Goal: Task Accomplishment & Management: Manage account settings

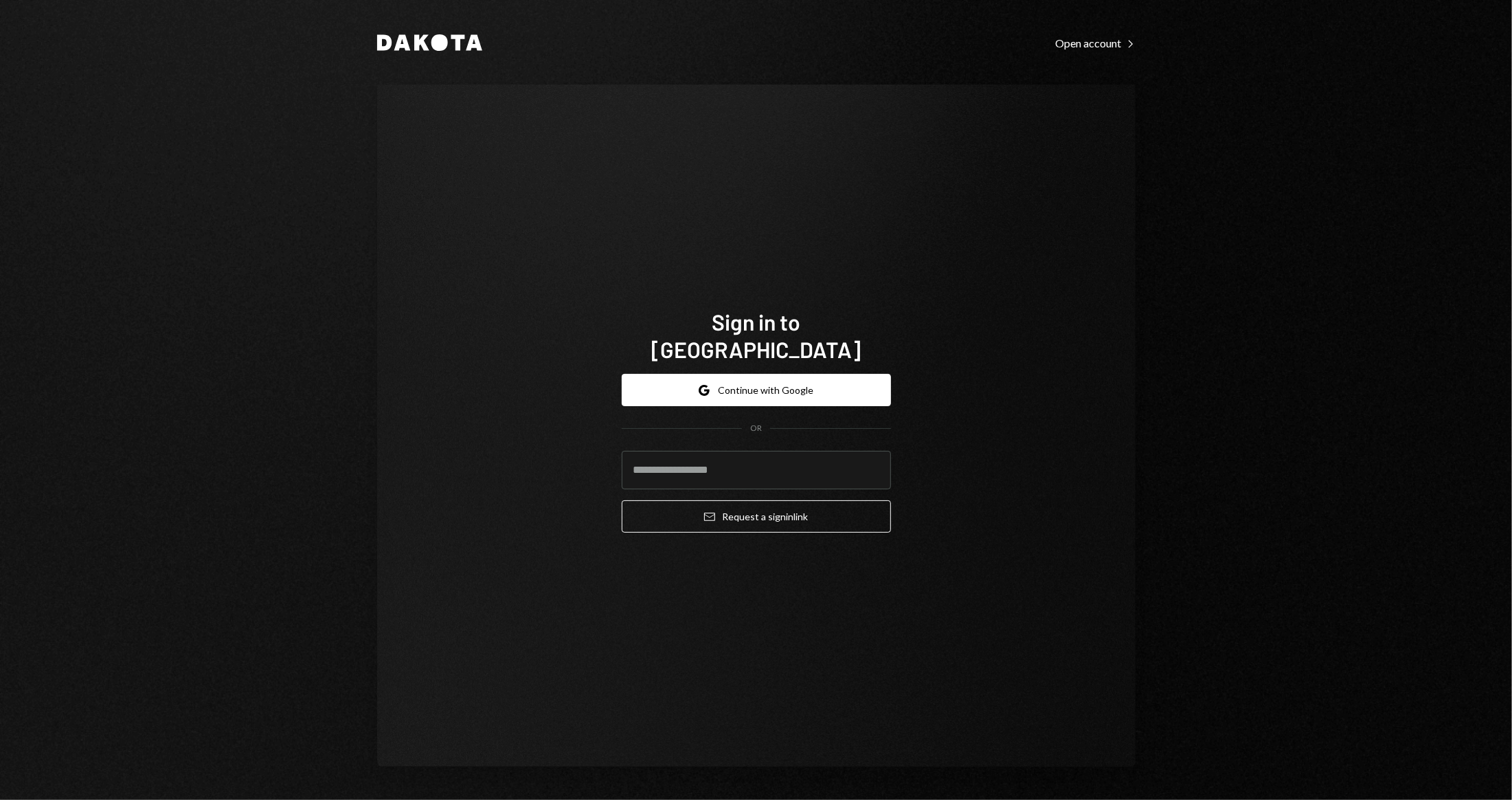
type input "**********"
drag, startPoint x: 667, startPoint y: 456, endPoint x: 593, endPoint y: 455, distance: 74.0
click at [593, 455] on div "**********" at bounding box center [757, 425] width 759 height 682
type input "**********"
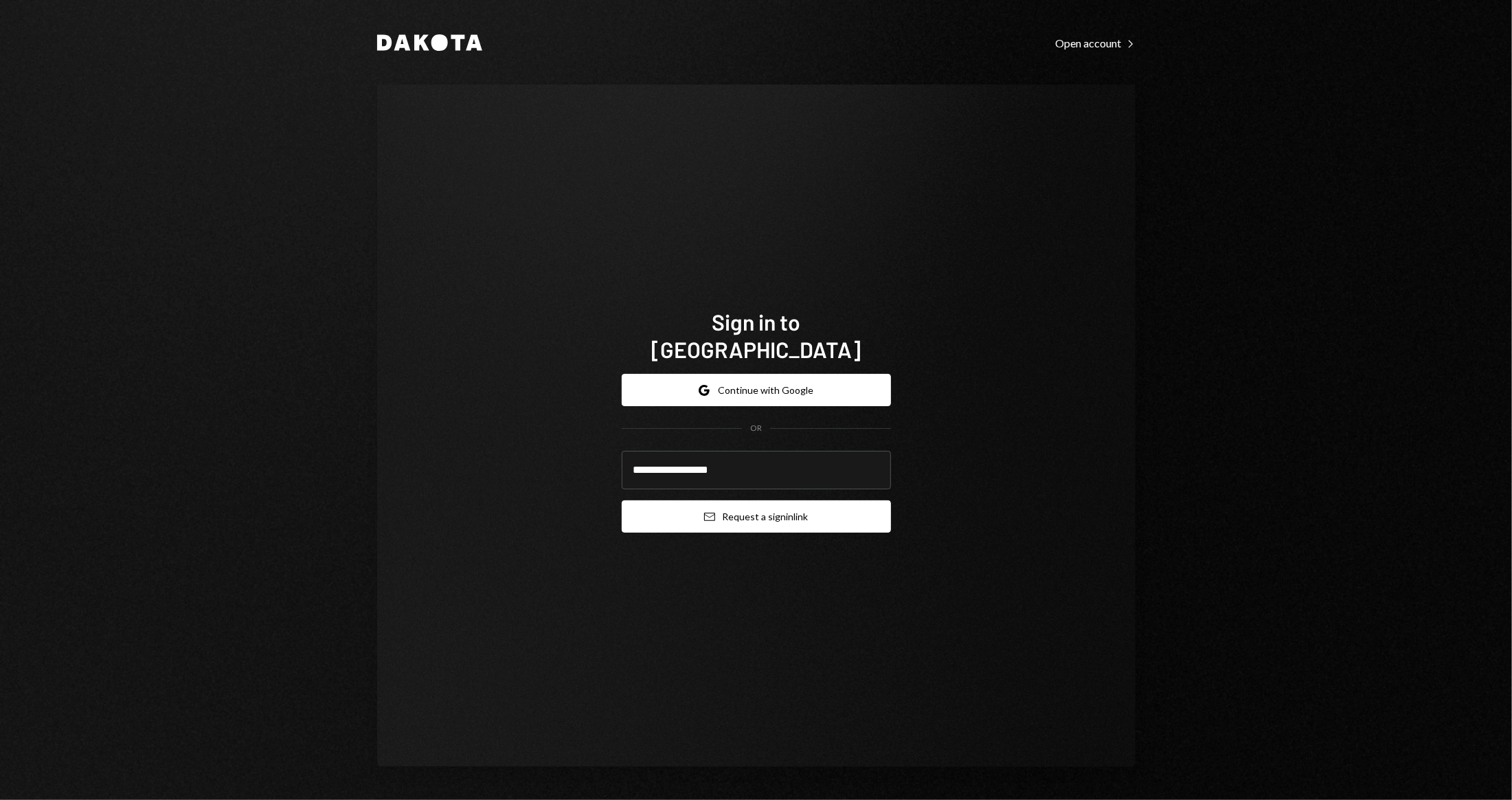
click at [767, 514] on button "Email Request a sign in link" at bounding box center [756, 516] width 270 height 32
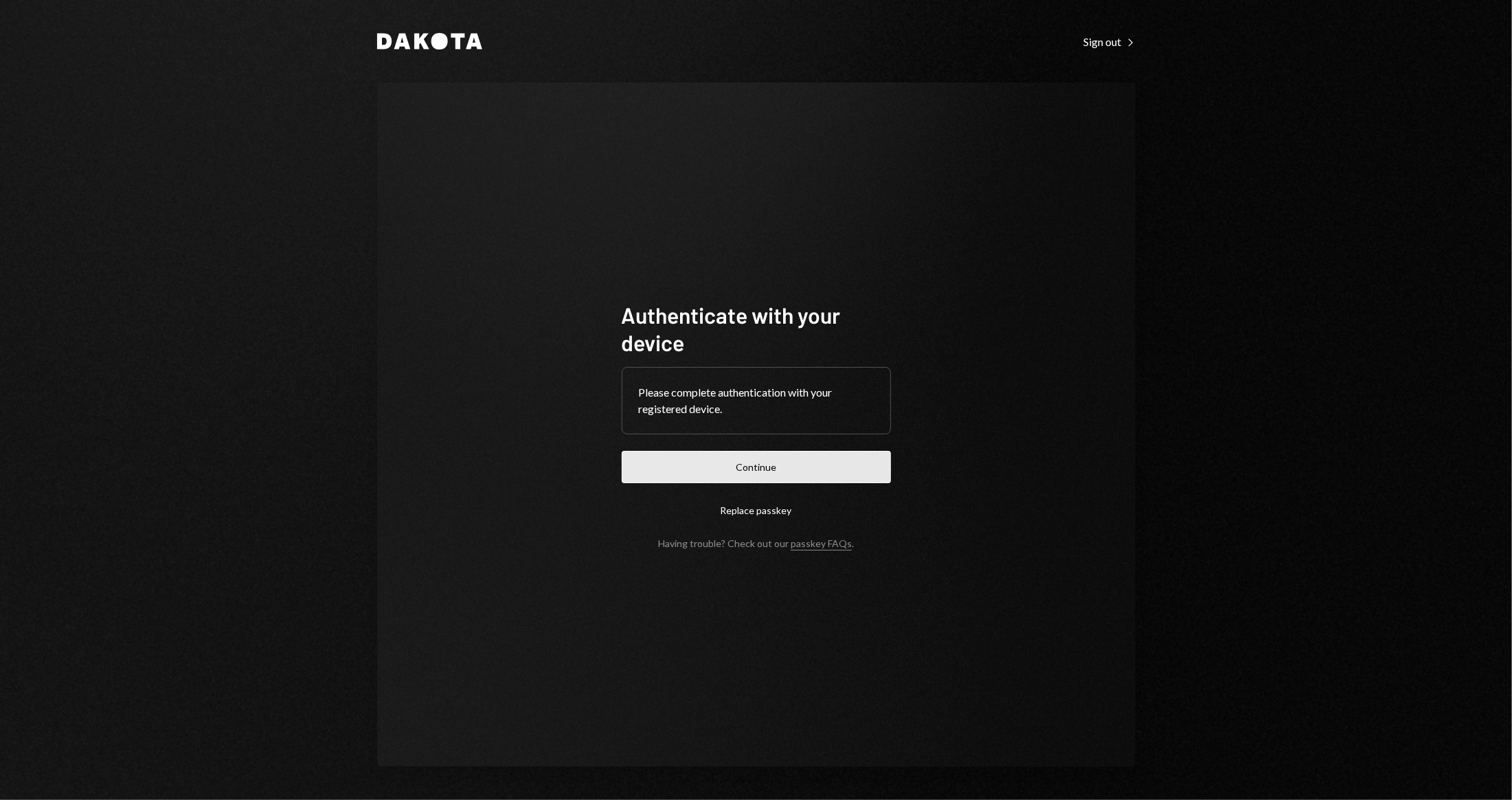
click at [687, 466] on button "Continue" at bounding box center [756, 467] width 270 height 32
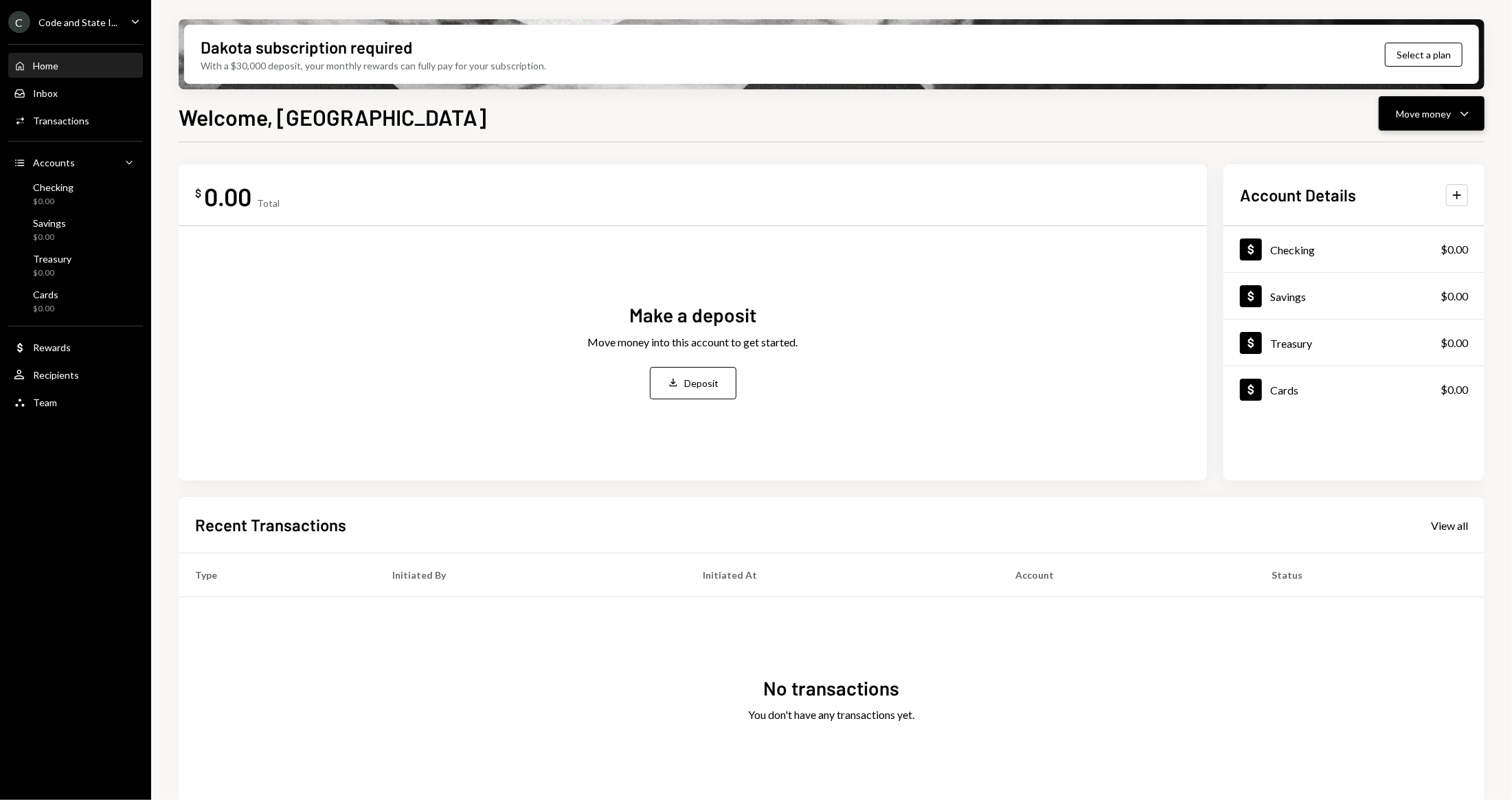
click at [1425, 116] on div "Move money" at bounding box center [1424, 114] width 55 height 15
click at [1397, 216] on div "Deposit" at bounding box center [1421, 217] width 100 height 15
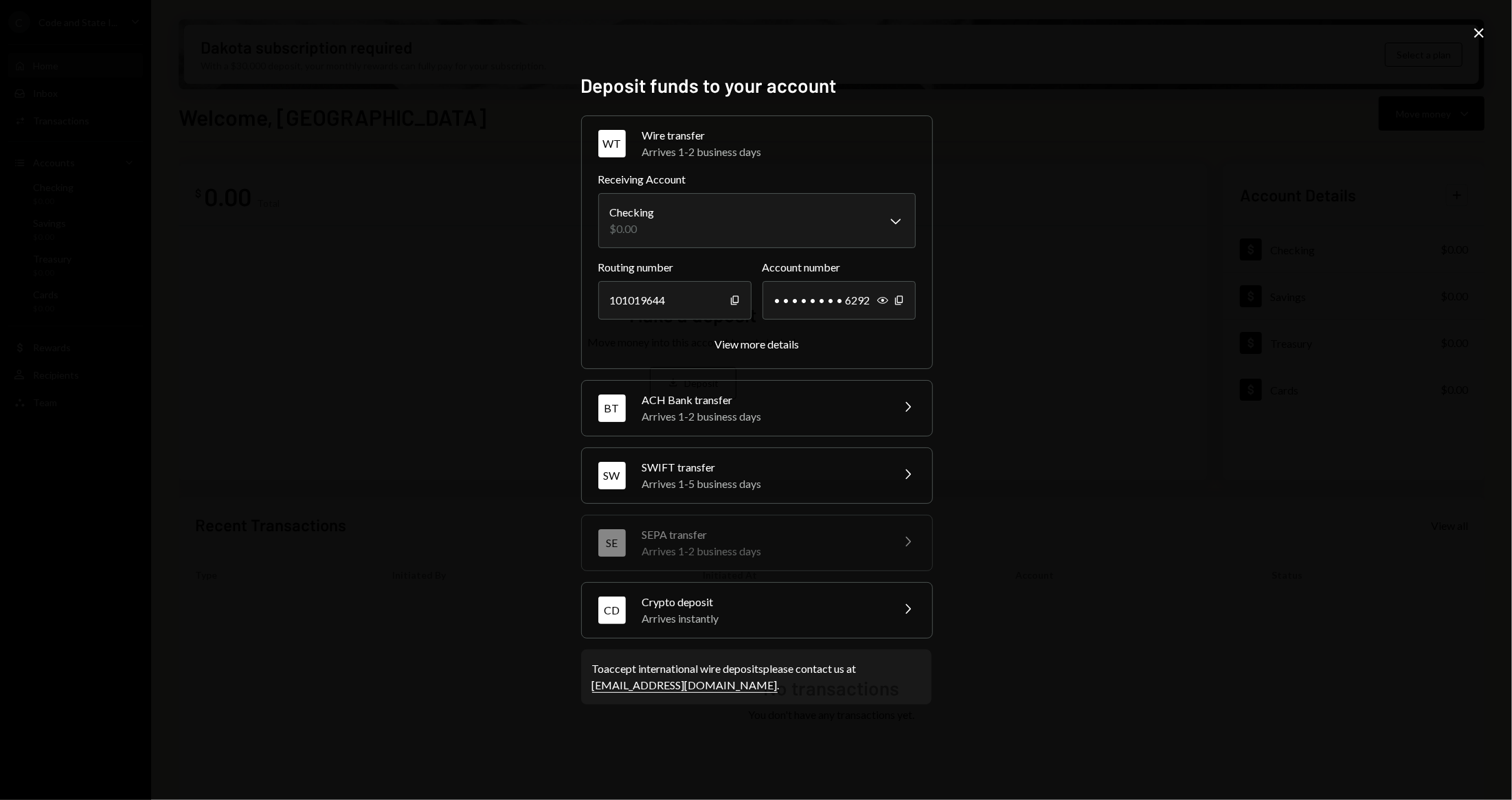
click at [777, 622] on div "Arrives instantly" at bounding box center [762, 618] width 240 height 17
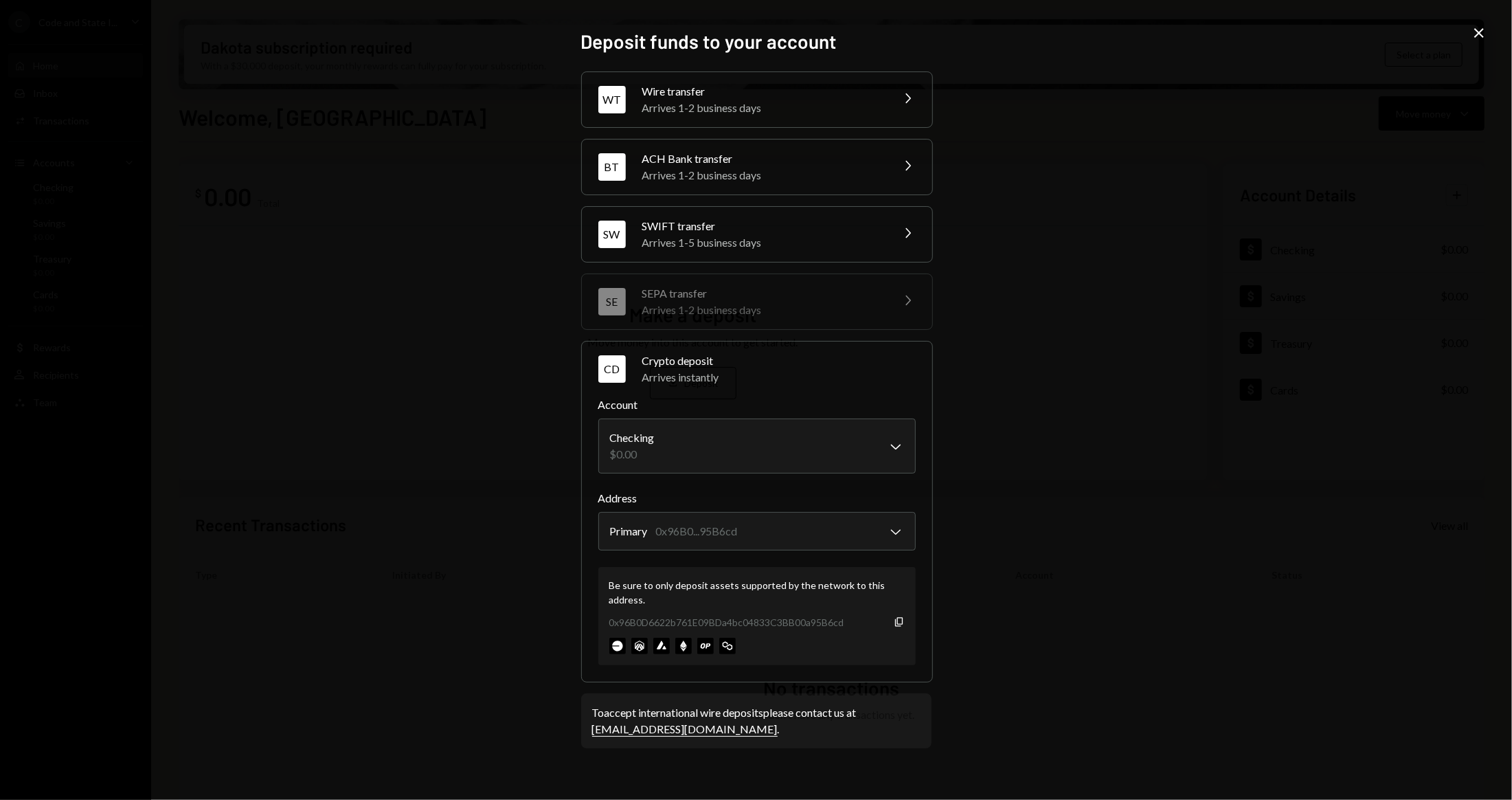
click at [793, 100] on div "Arrives 1-2 business days" at bounding box center [762, 108] width 240 height 17
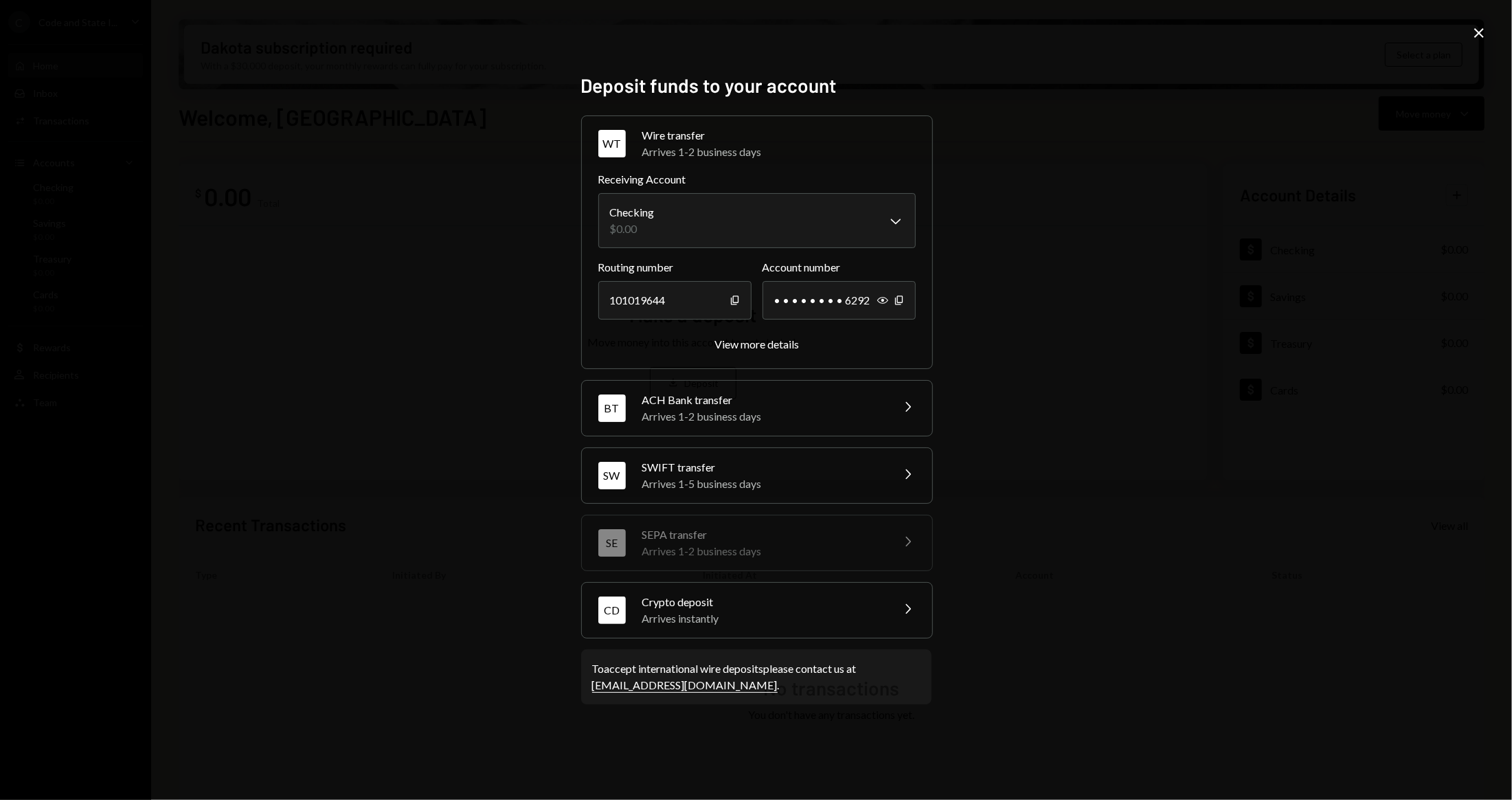
click at [781, 466] on div "SWIFT transfer" at bounding box center [762, 467] width 240 height 17
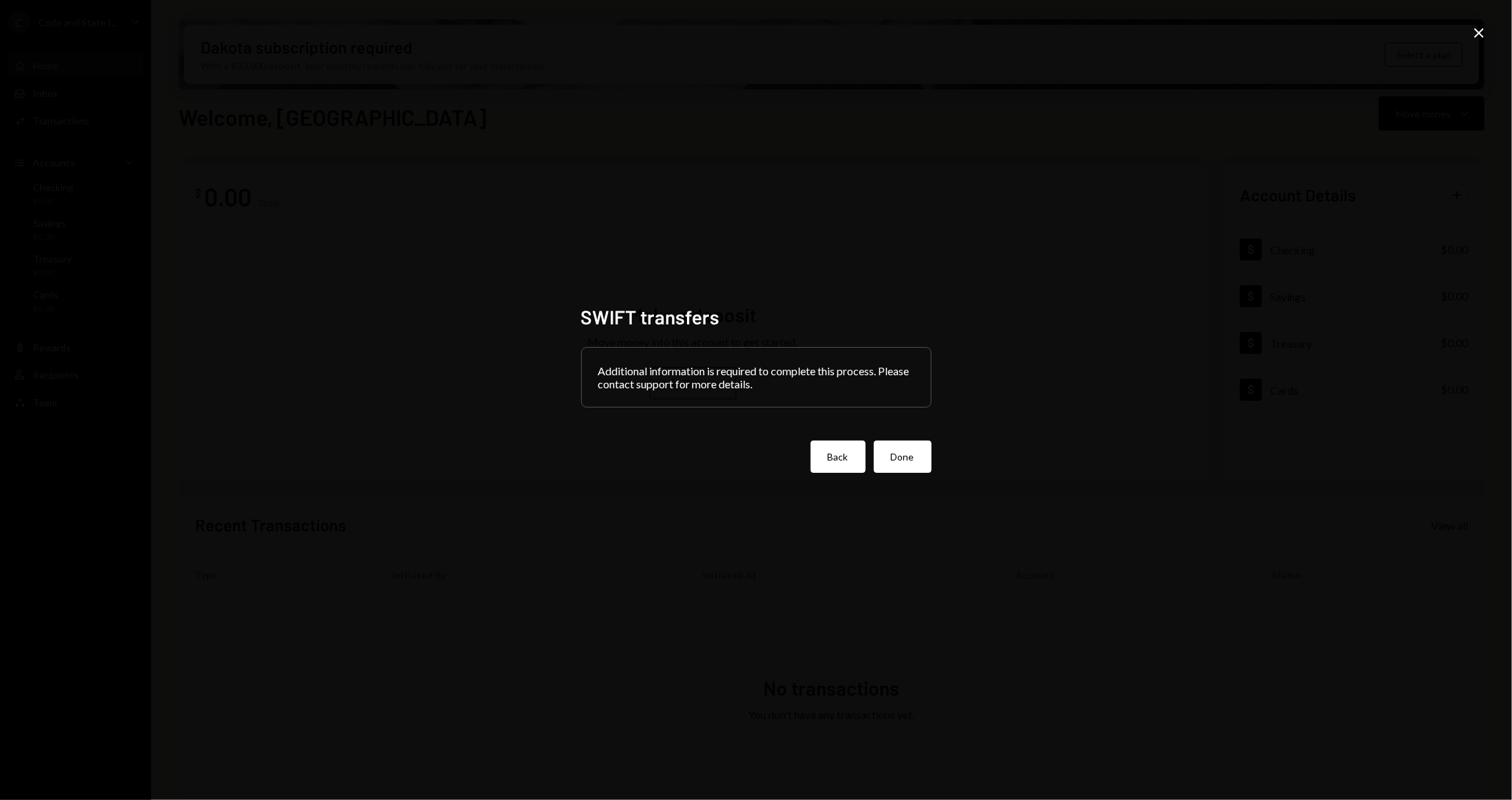
click at [844, 458] on button "Back" at bounding box center [838, 456] width 55 height 32
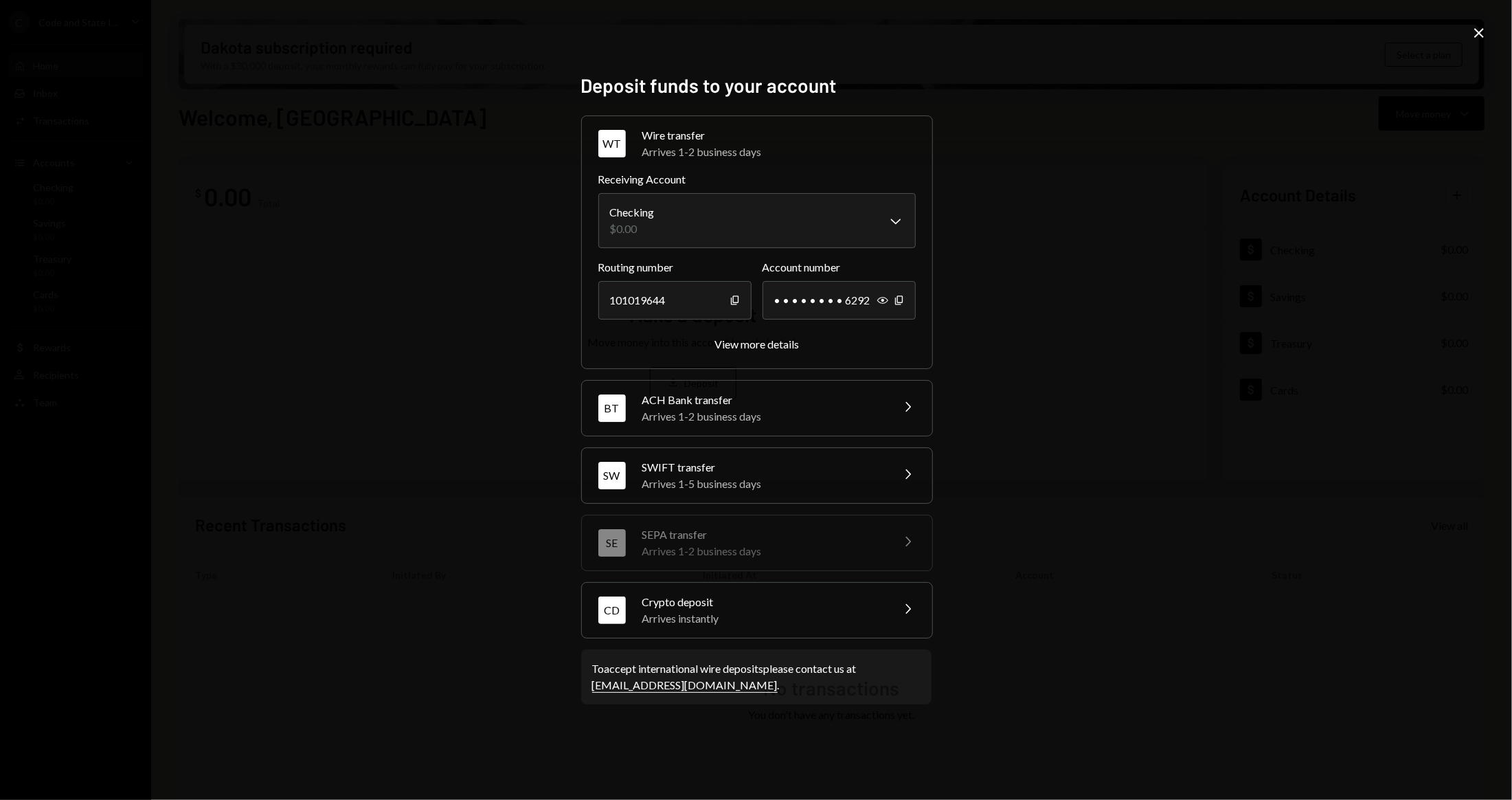
click at [1485, 36] on icon "Close" at bounding box center [1479, 32] width 17 height 17
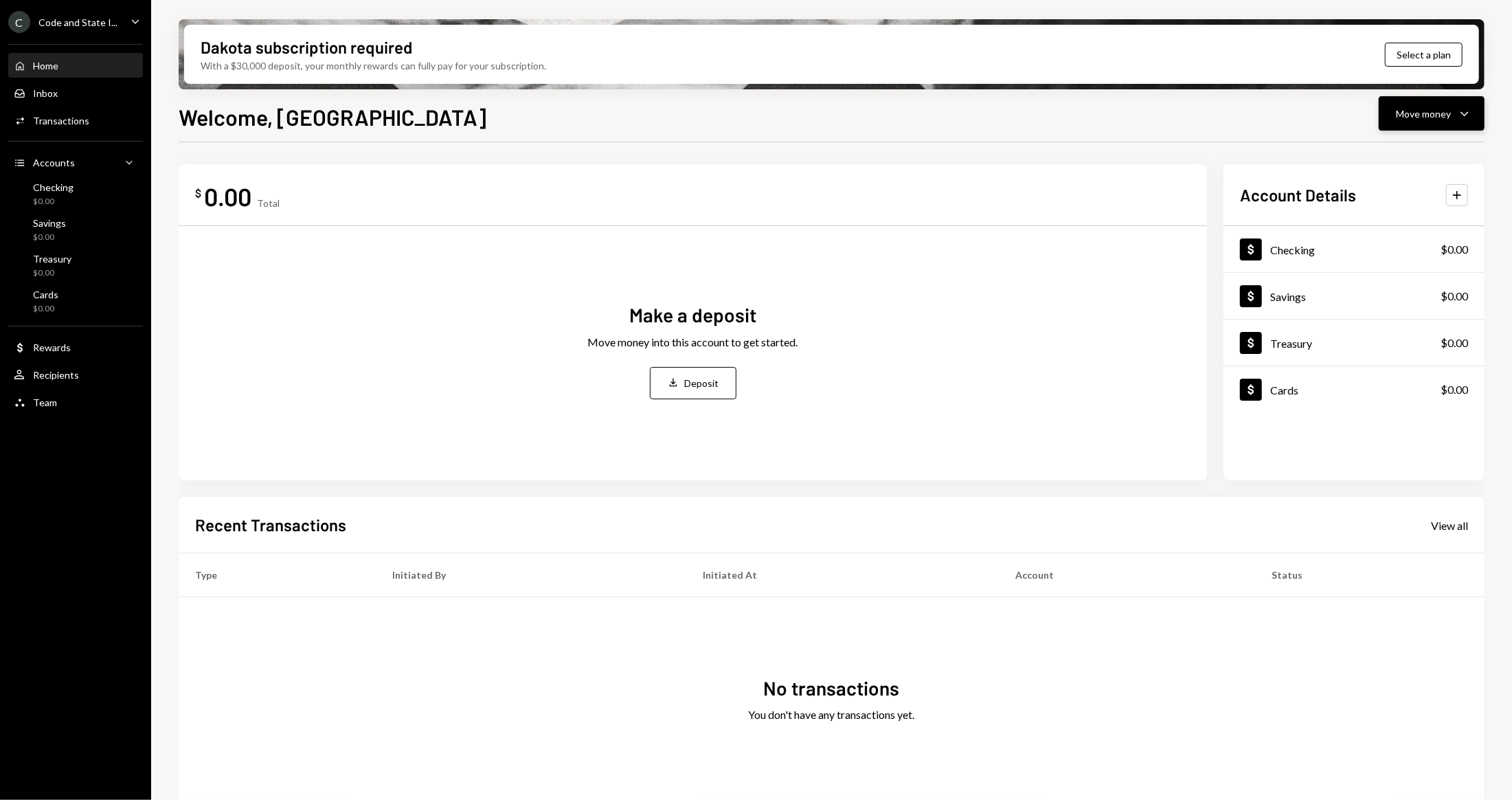
click at [1413, 114] on div "Move money" at bounding box center [1424, 114] width 55 height 15
click at [1198, 109] on div "Welcome, Bianka Move money Caret Down" at bounding box center [832, 115] width 1306 height 30
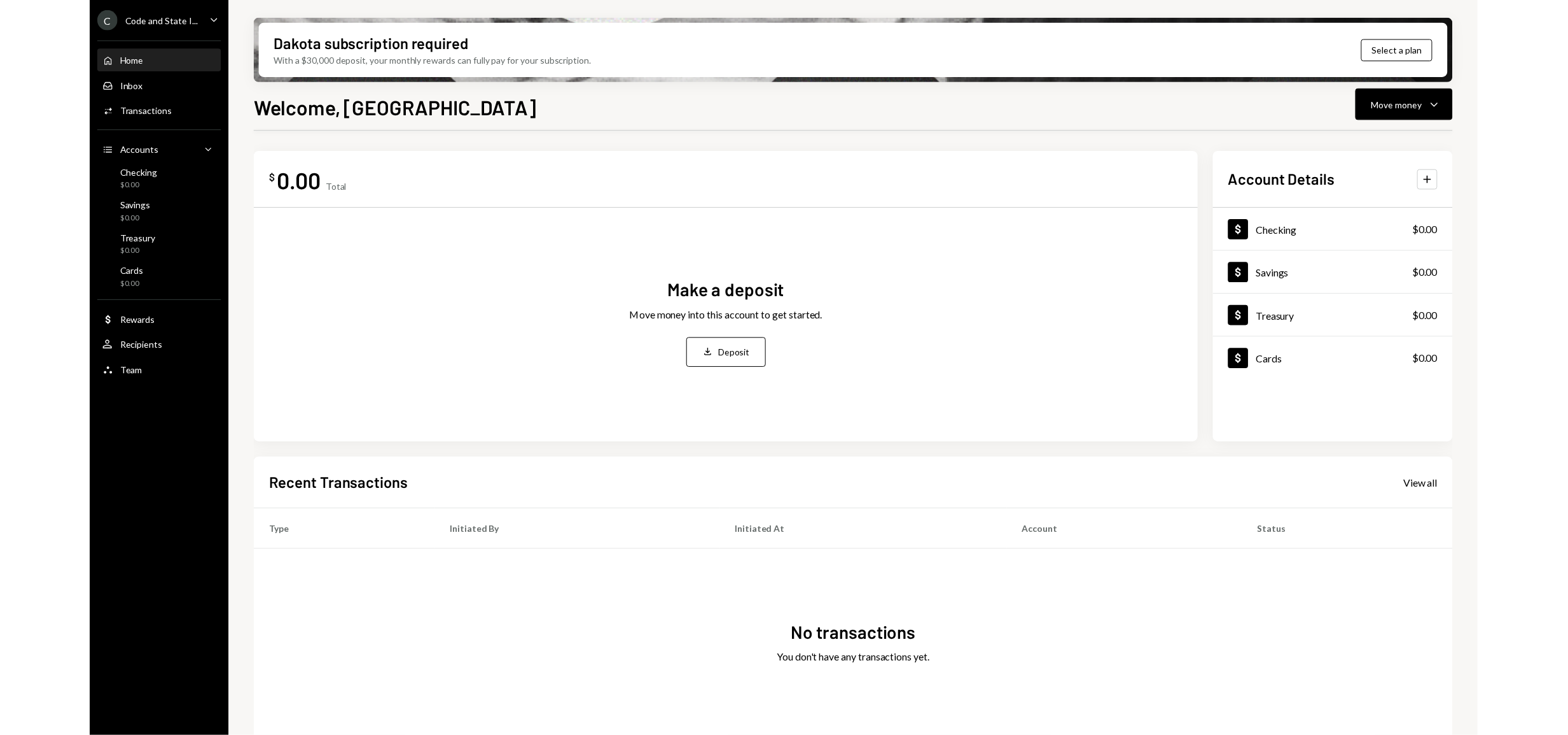
scroll to position [26, 0]
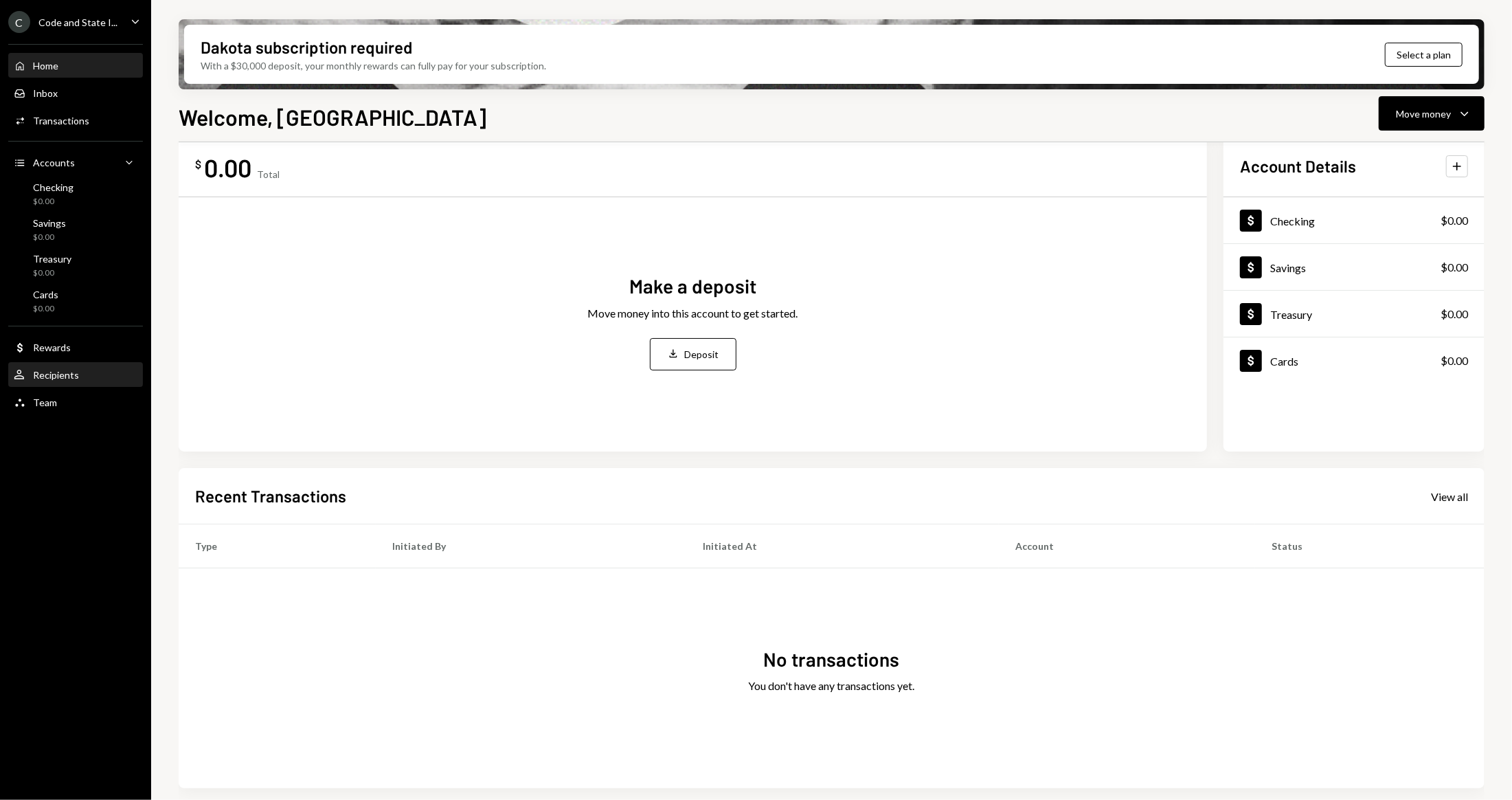
click at [68, 374] on div "Recipients" at bounding box center [56, 375] width 46 height 12
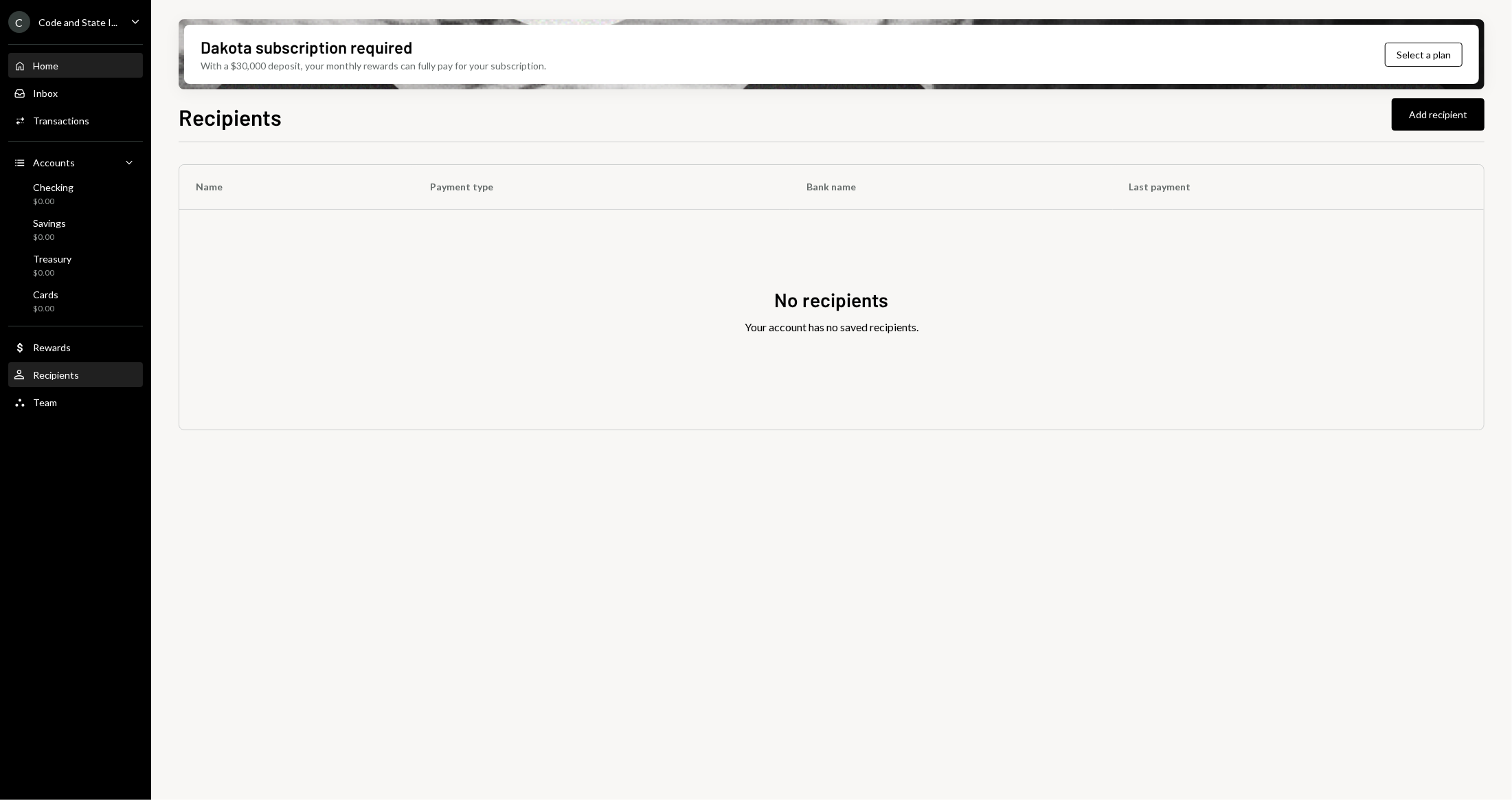
click at [65, 72] on div "Home Home" at bounding box center [76, 66] width 124 height 13
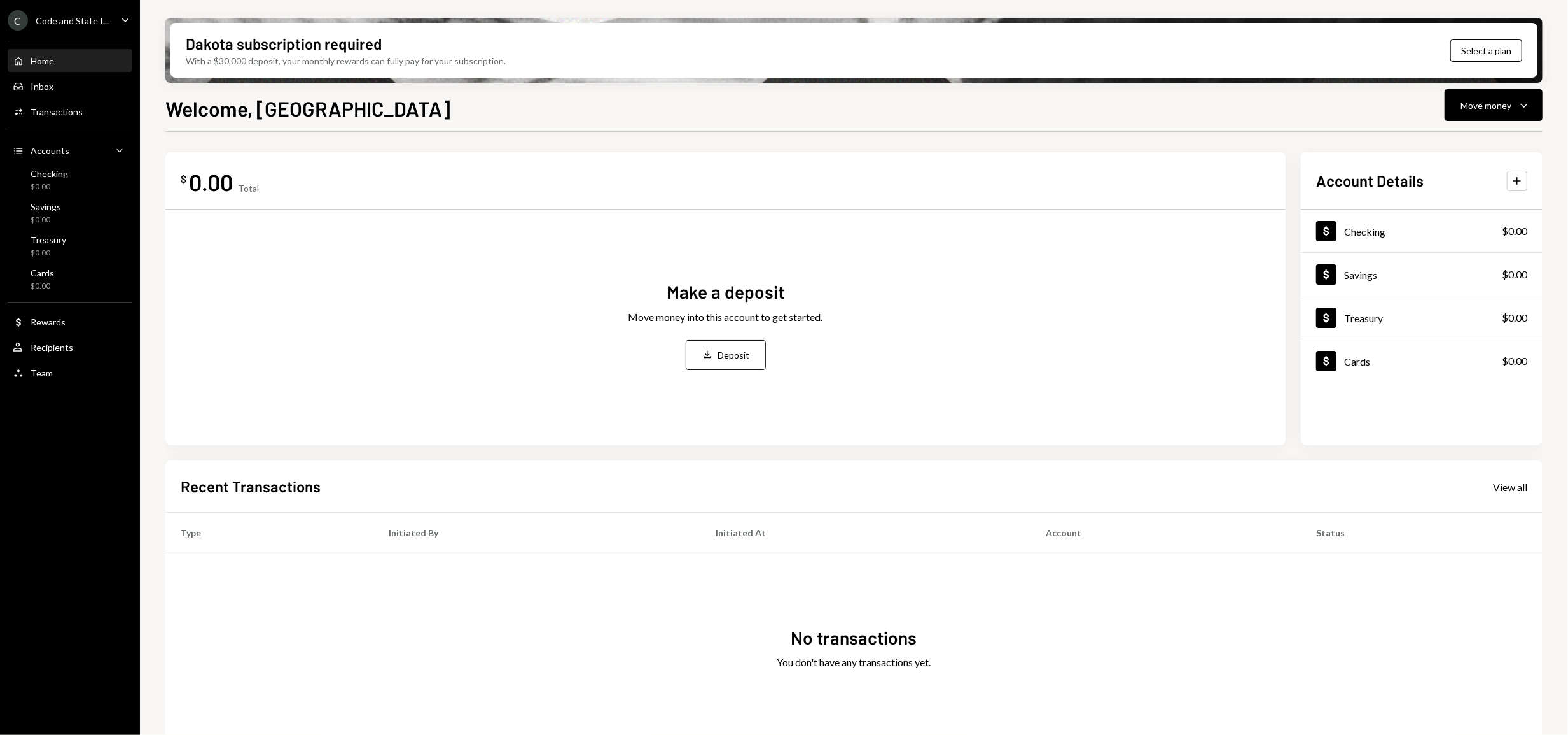
scroll to position [10, 0]
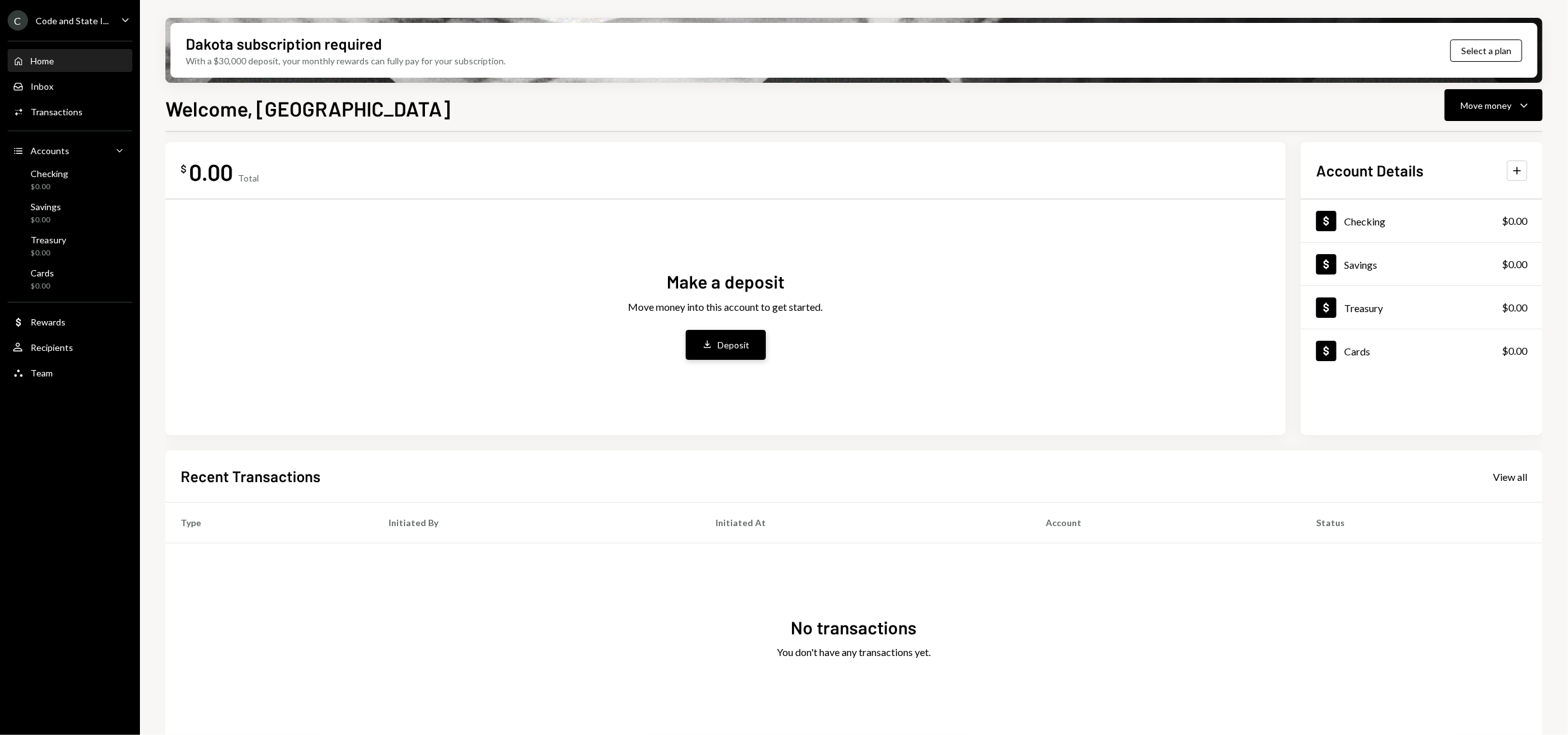
click at [725, 341] on div "Deposit" at bounding box center [734, 344] width 32 height 14
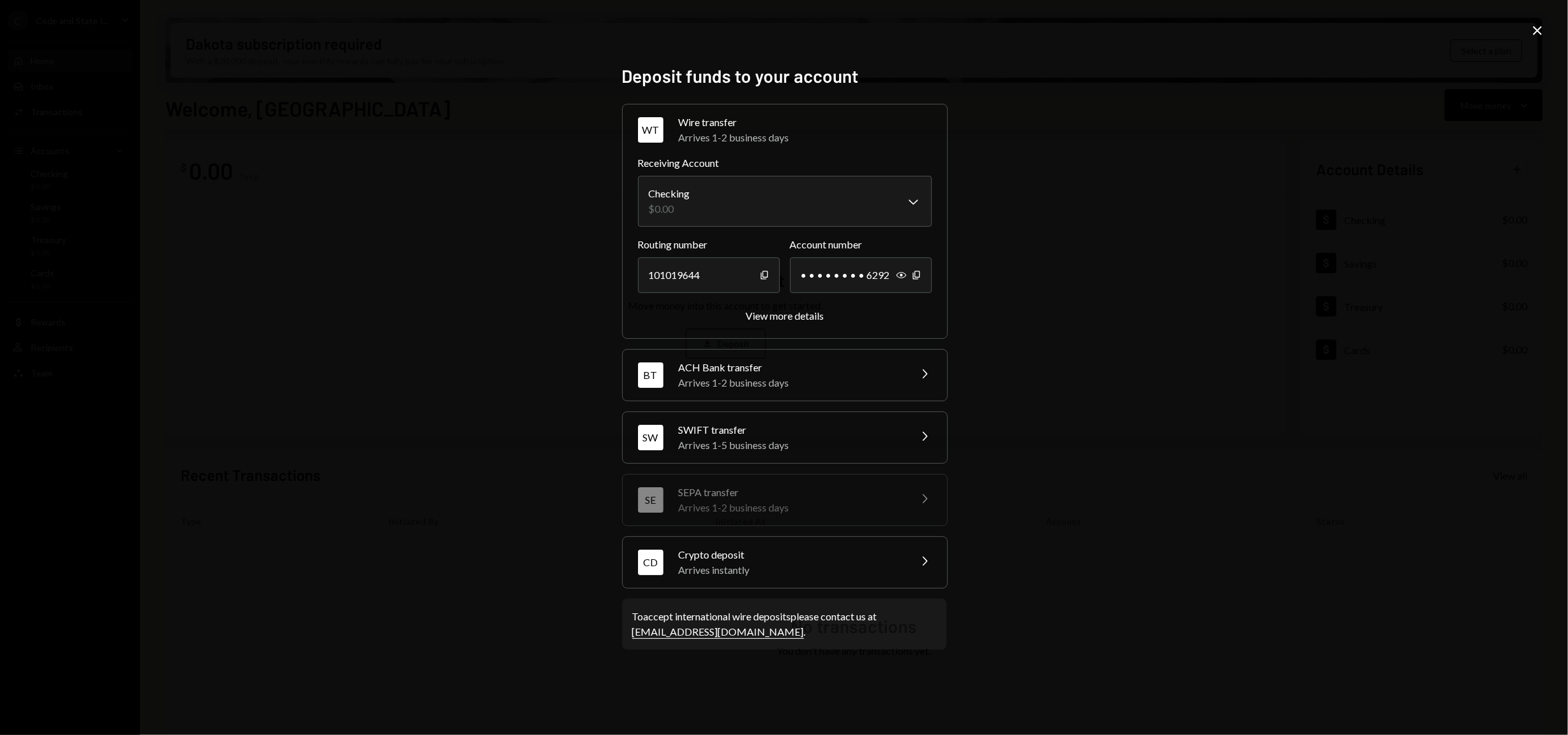
scroll to position [7, 0]
click at [725, 571] on div "Arrives instantly" at bounding box center [790, 570] width 222 height 15
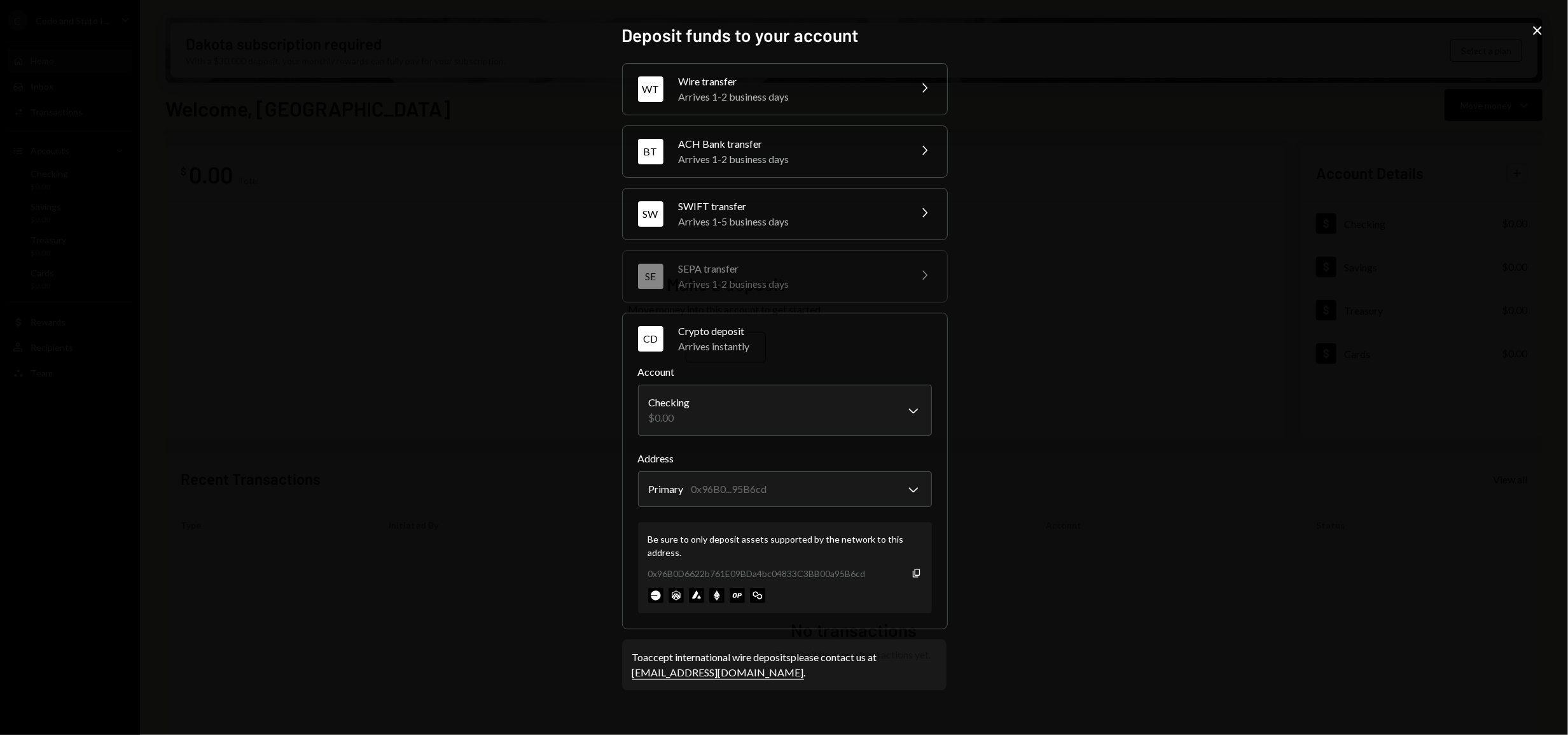
click at [1400, 32] on icon at bounding box center [1538, 31] width 9 height 9
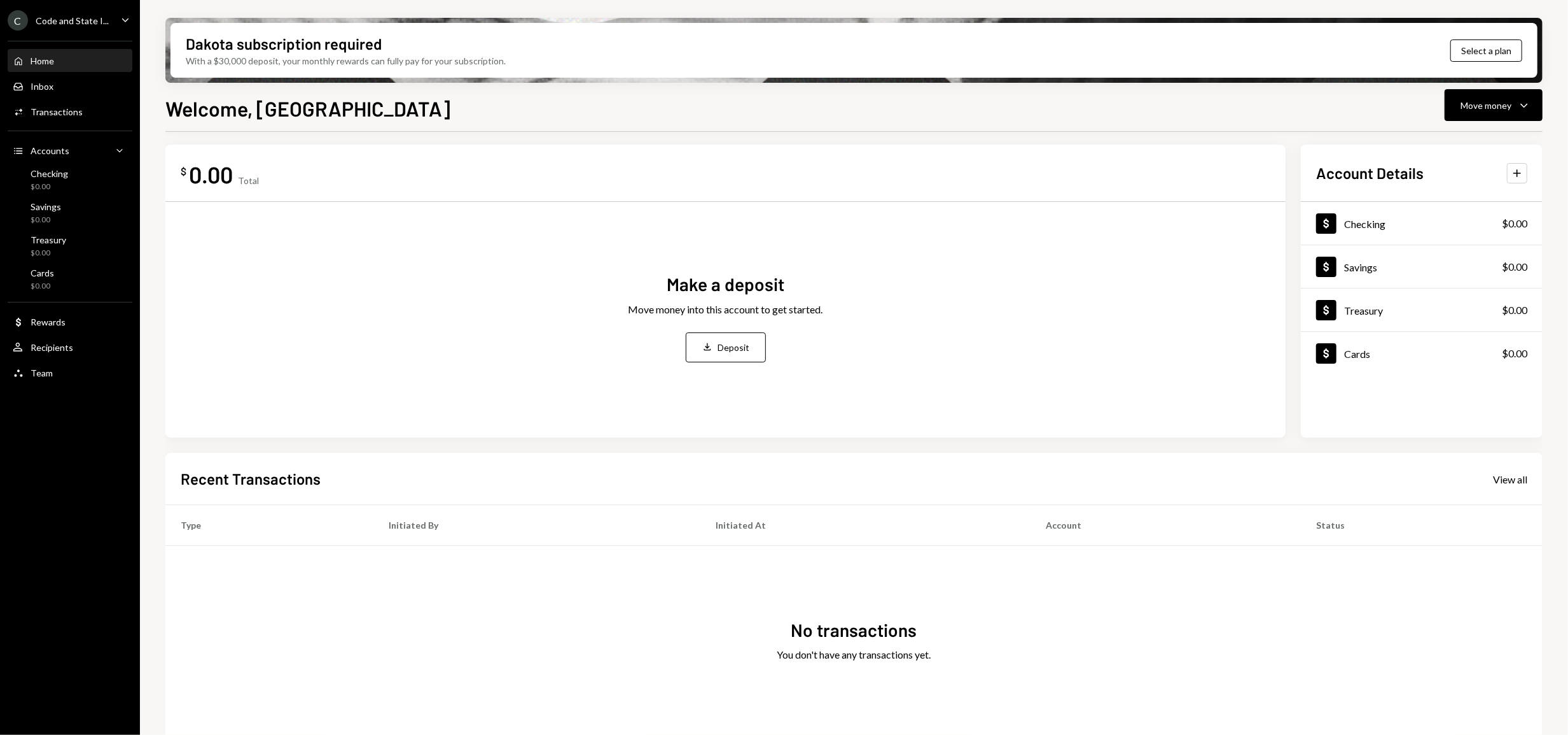
scroll to position [10, 0]
click at [44, 367] on div "Team" at bounding box center [42, 372] width 23 height 11
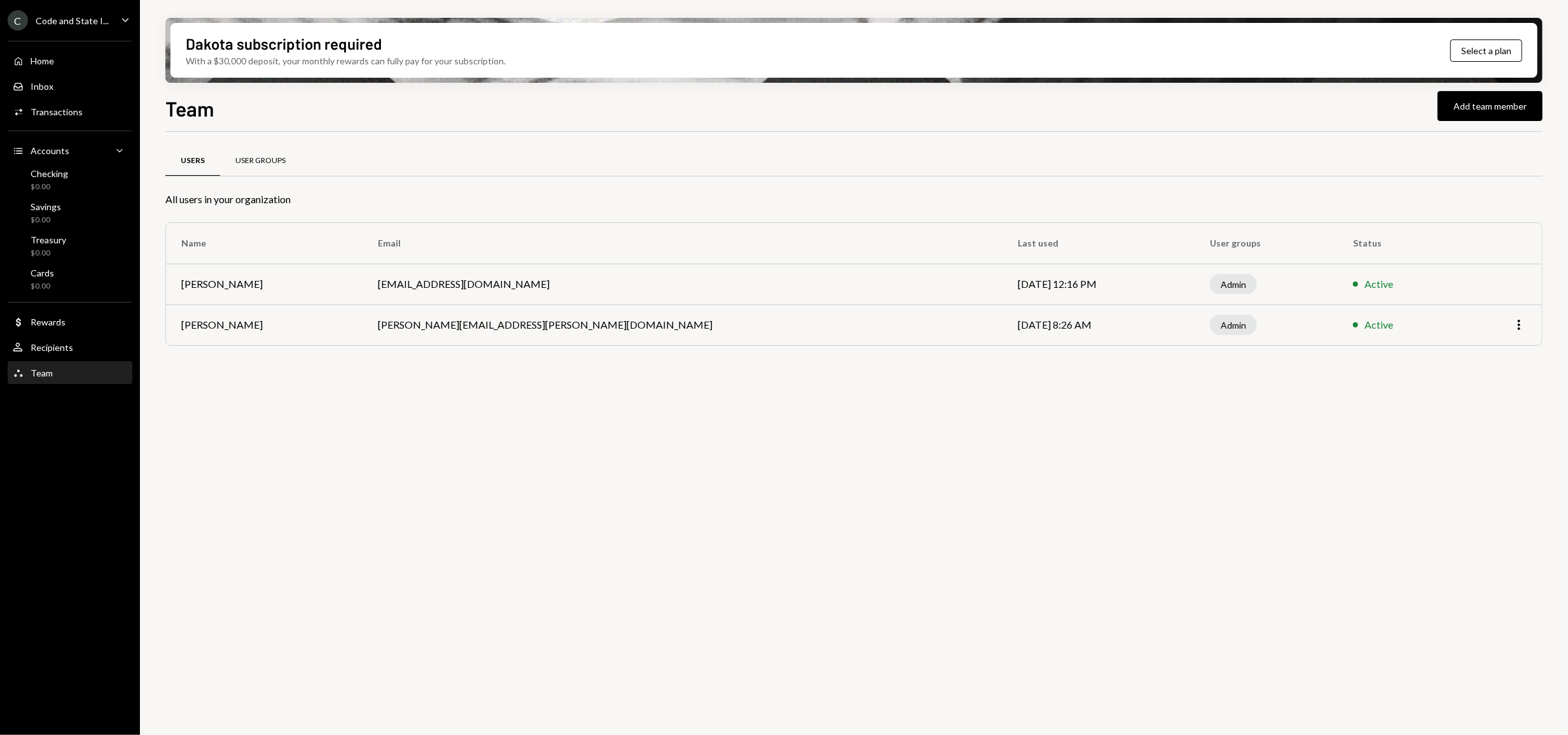
click at [264, 150] on div "User Groups" at bounding box center [260, 161] width 81 height 31
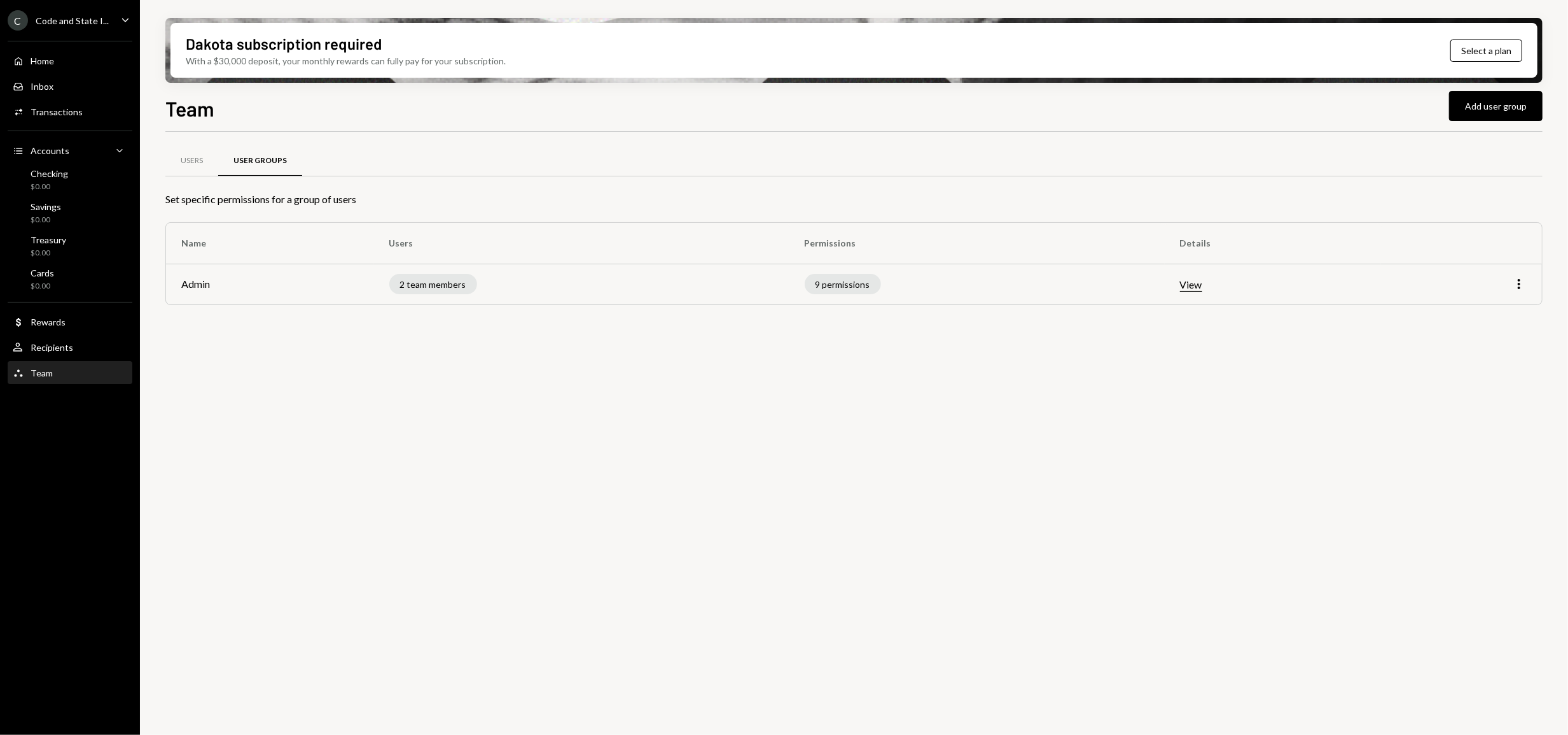
click at [1198, 285] on button "View" at bounding box center [1191, 284] width 23 height 14
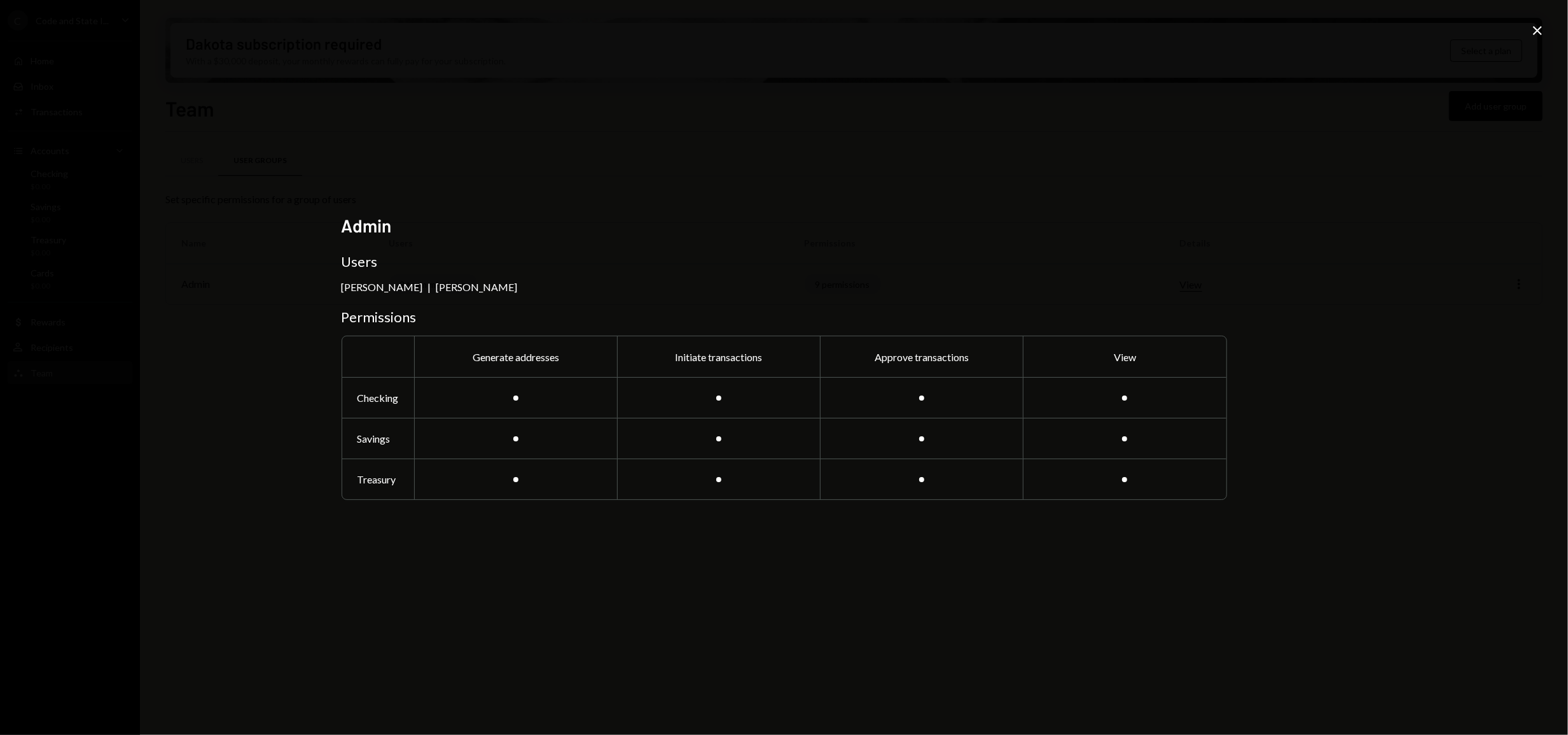
click at [1400, 22] on div "Admin Users Cédric Waldburger | Bianka Tafuro Permissions Generate addresses In…" at bounding box center [784, 367] width 1568 height 735
click at [1400, 29] on icon at bounding box center [1538, 31] width 9 height 9
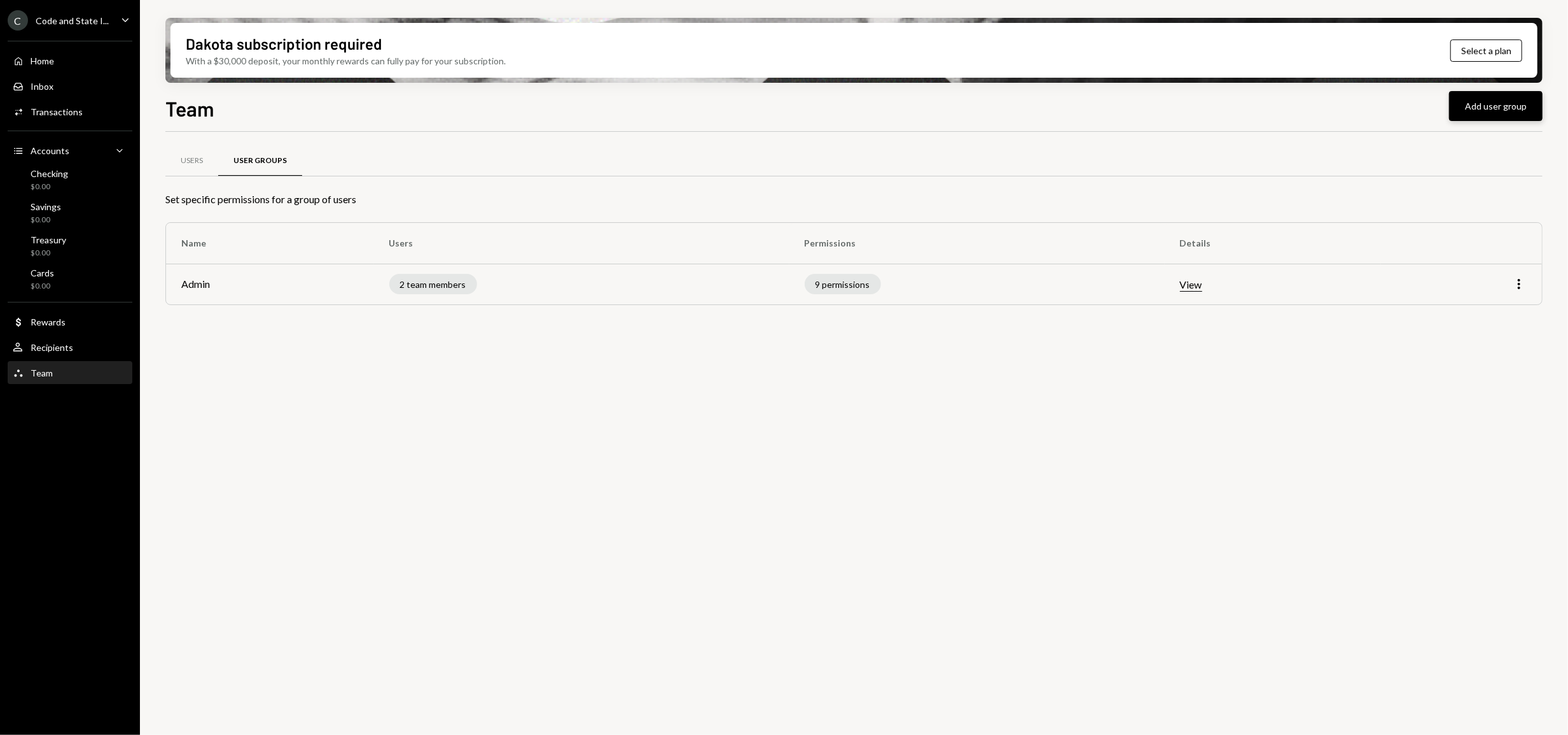
click at [1400, 112] on button "Add user group" at bounding box center [1495, 105] width 94 height 30
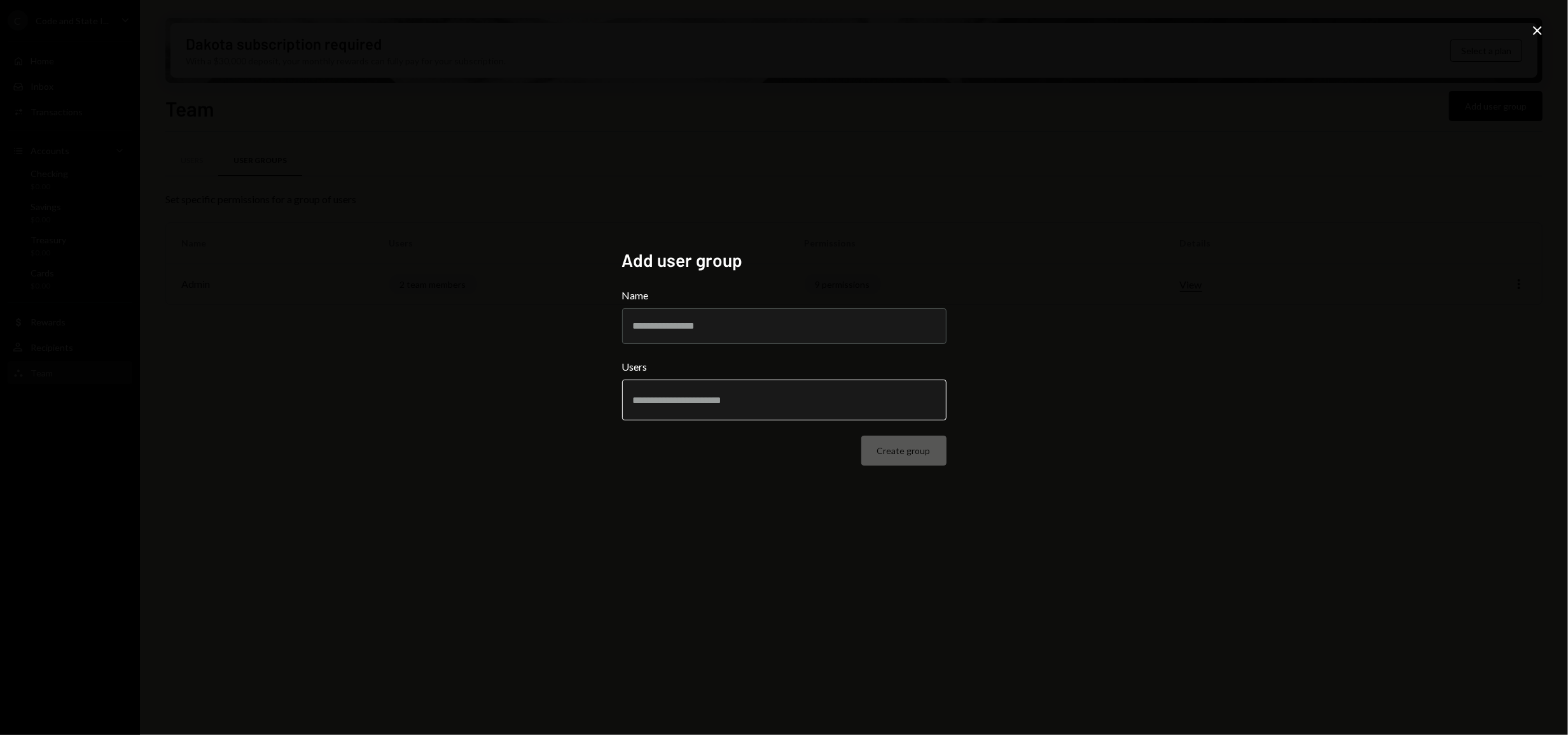
click at [884, 404] on input "text" at bounding box center [784, 400] width 303 height 12
click at [1400, 27] on icon "Close" at bounding box center [1537, 30] width 15 height 15
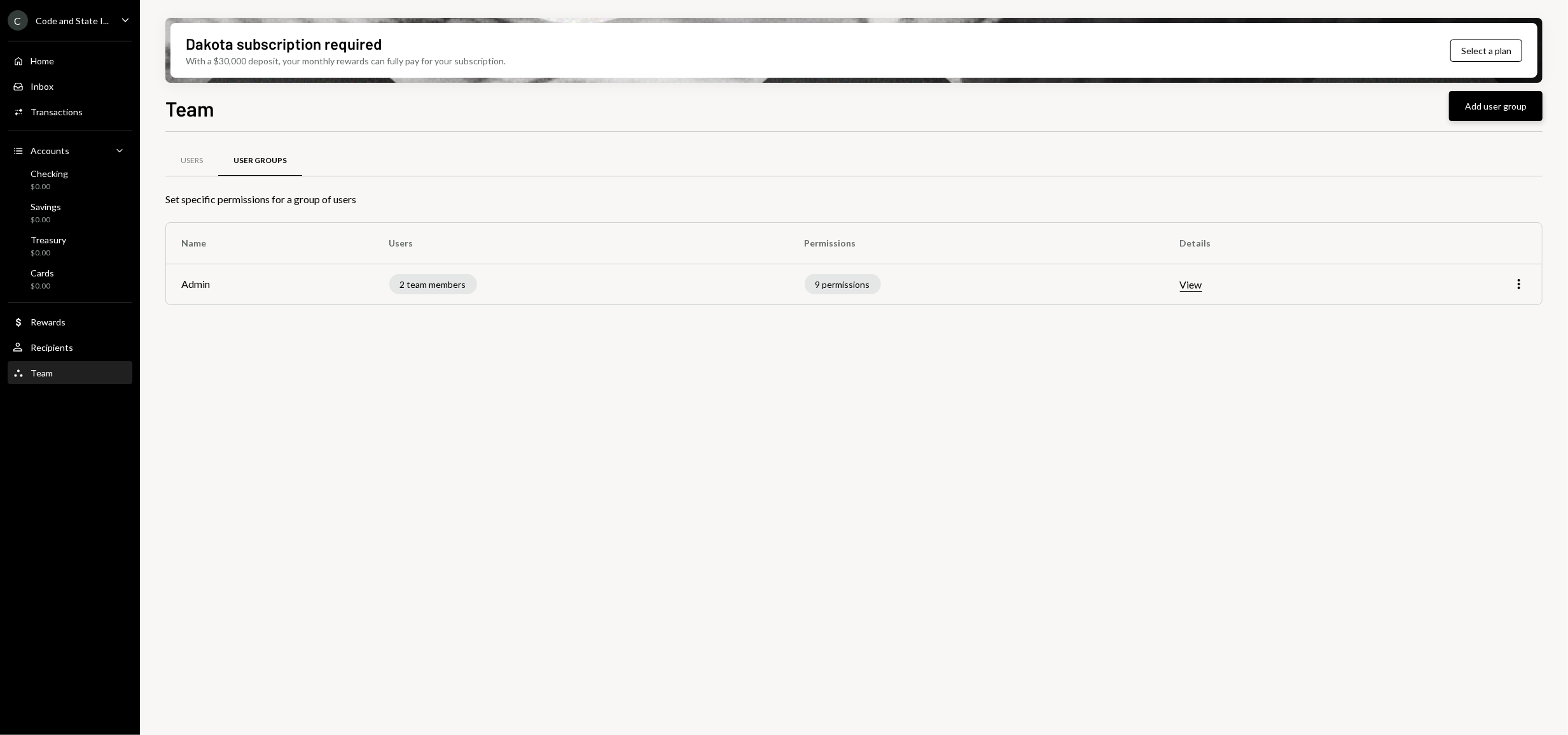
click at [1400, 103] on button "Add user group" at bounding box center [1495, 105] width 94 height 30
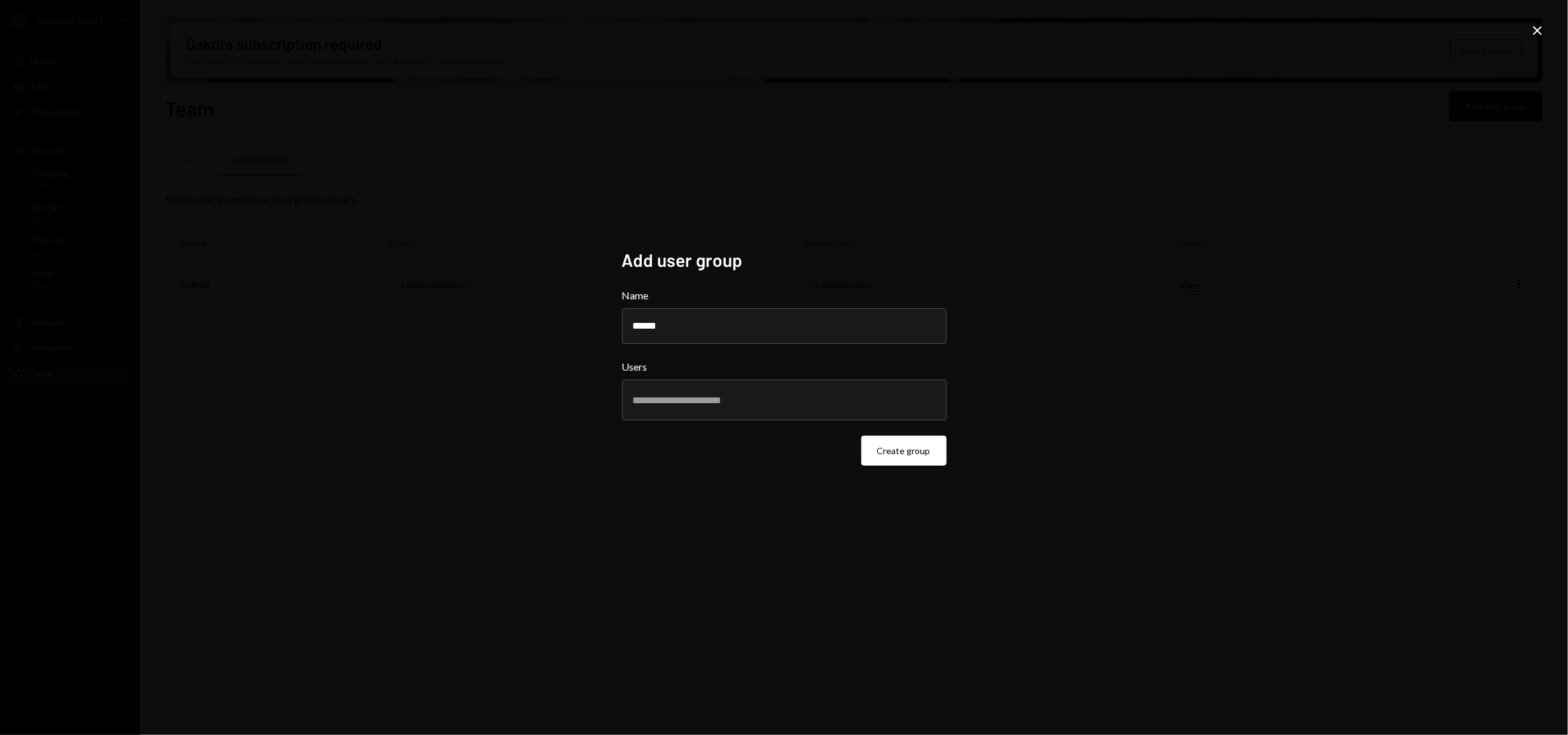
type input "******"
click at [812, 407] on div at bounding box center [784, 400] width 303 height 32
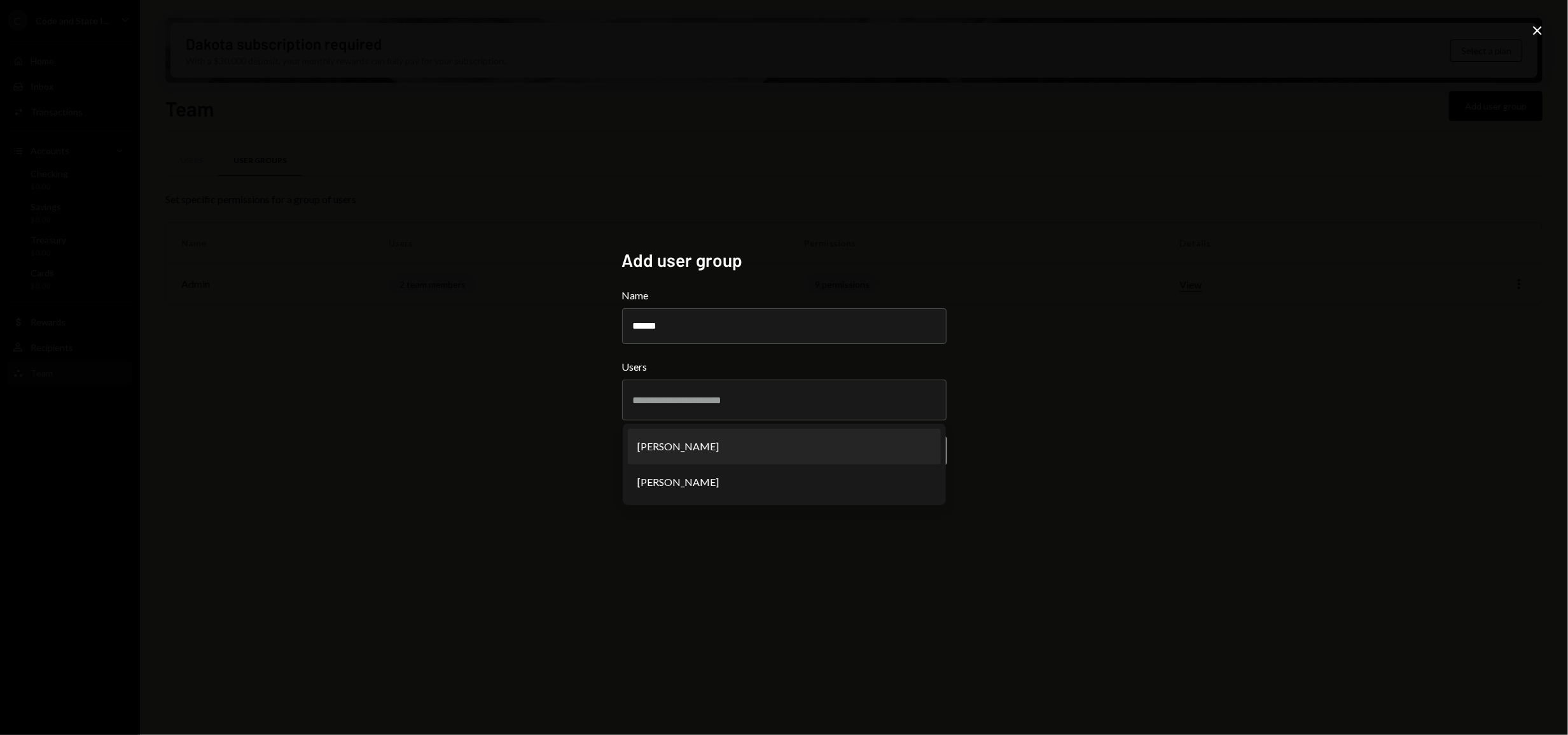
click at [1400, 35] on icon "Close" at bounding box center [1537, 30] width 15 height 15
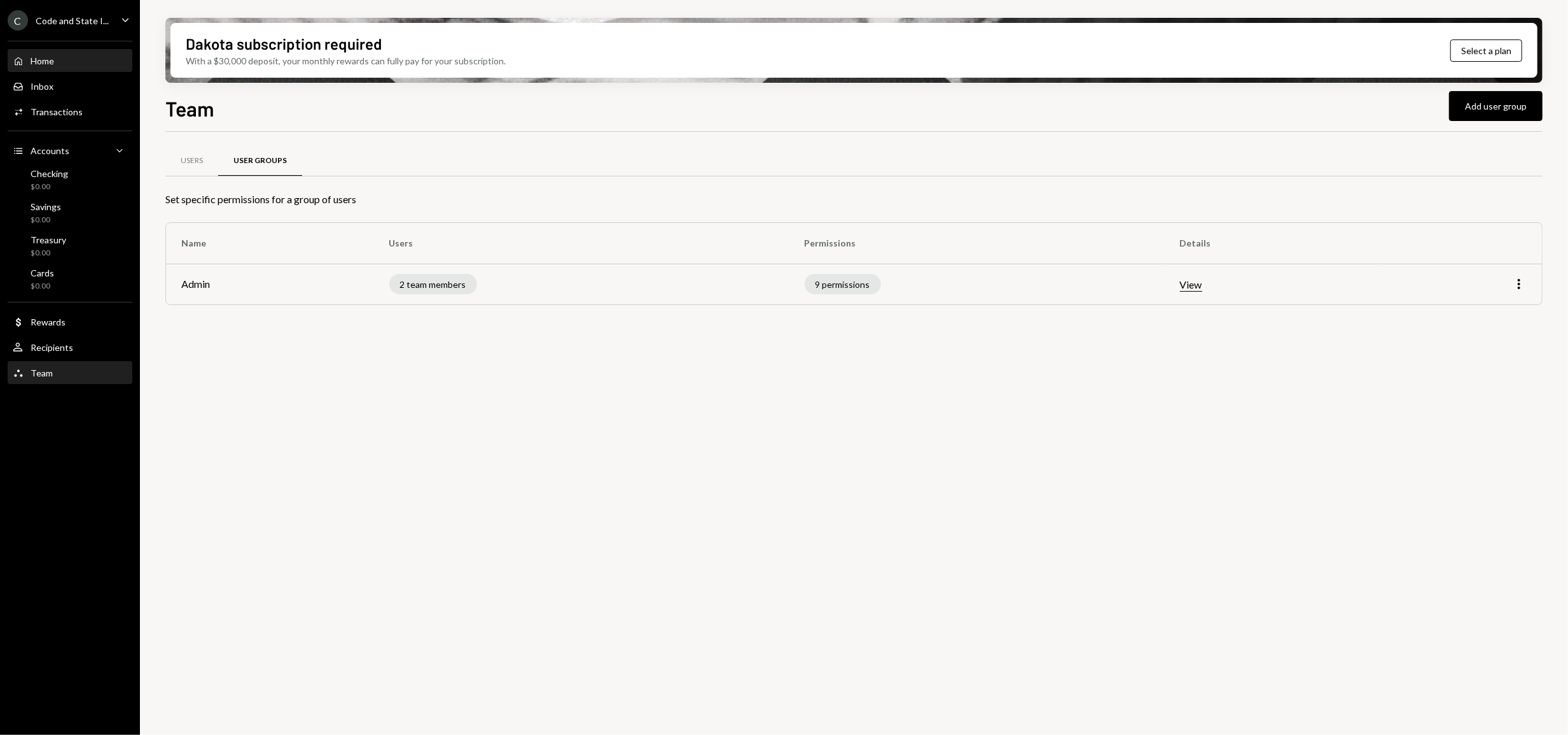
click at [44, 58] on div "Home" at bounding box center [43, 61] width 24 height 11
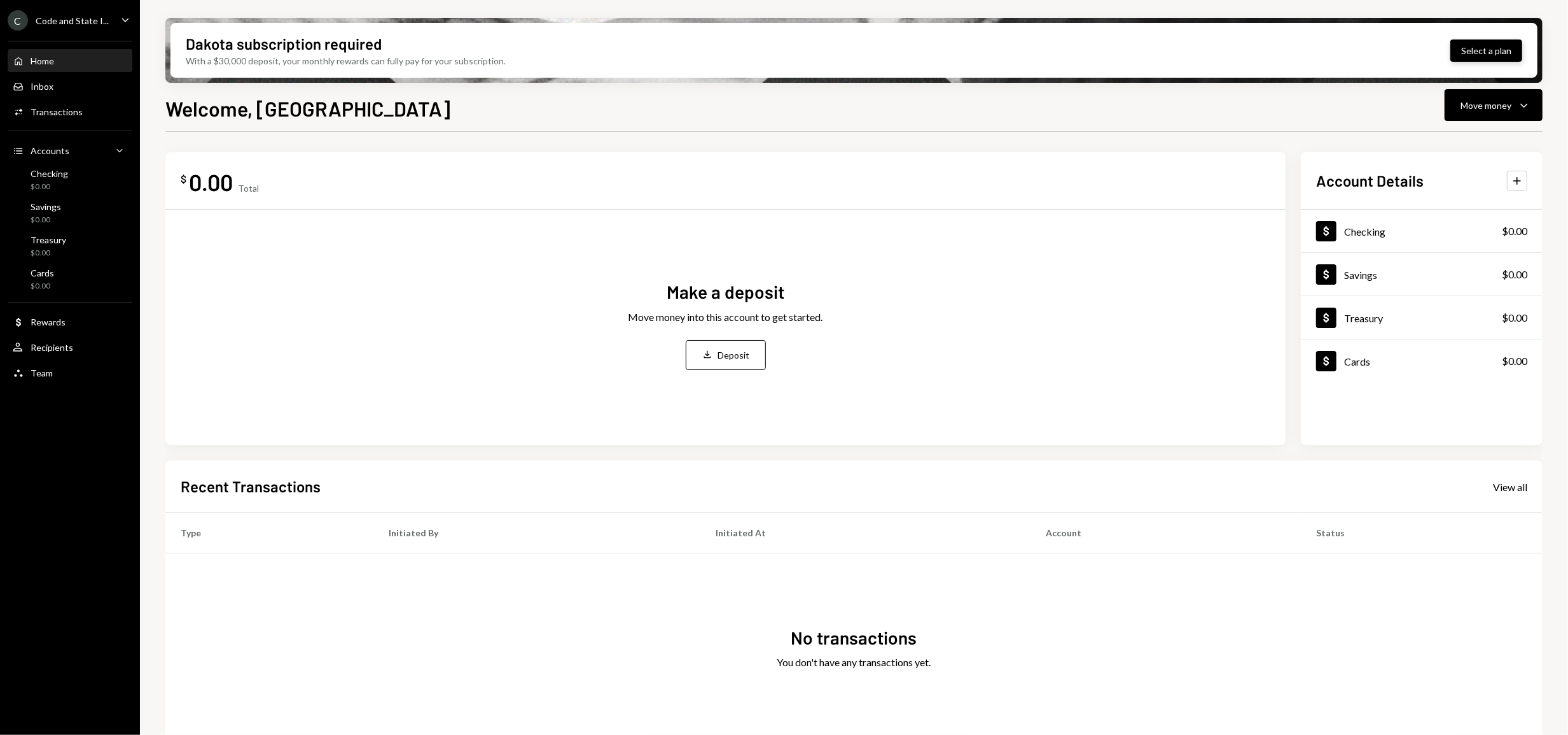
click at [1400, 55] on button "Select a plan" at bounding box center [1486, 50] width 72 height 23
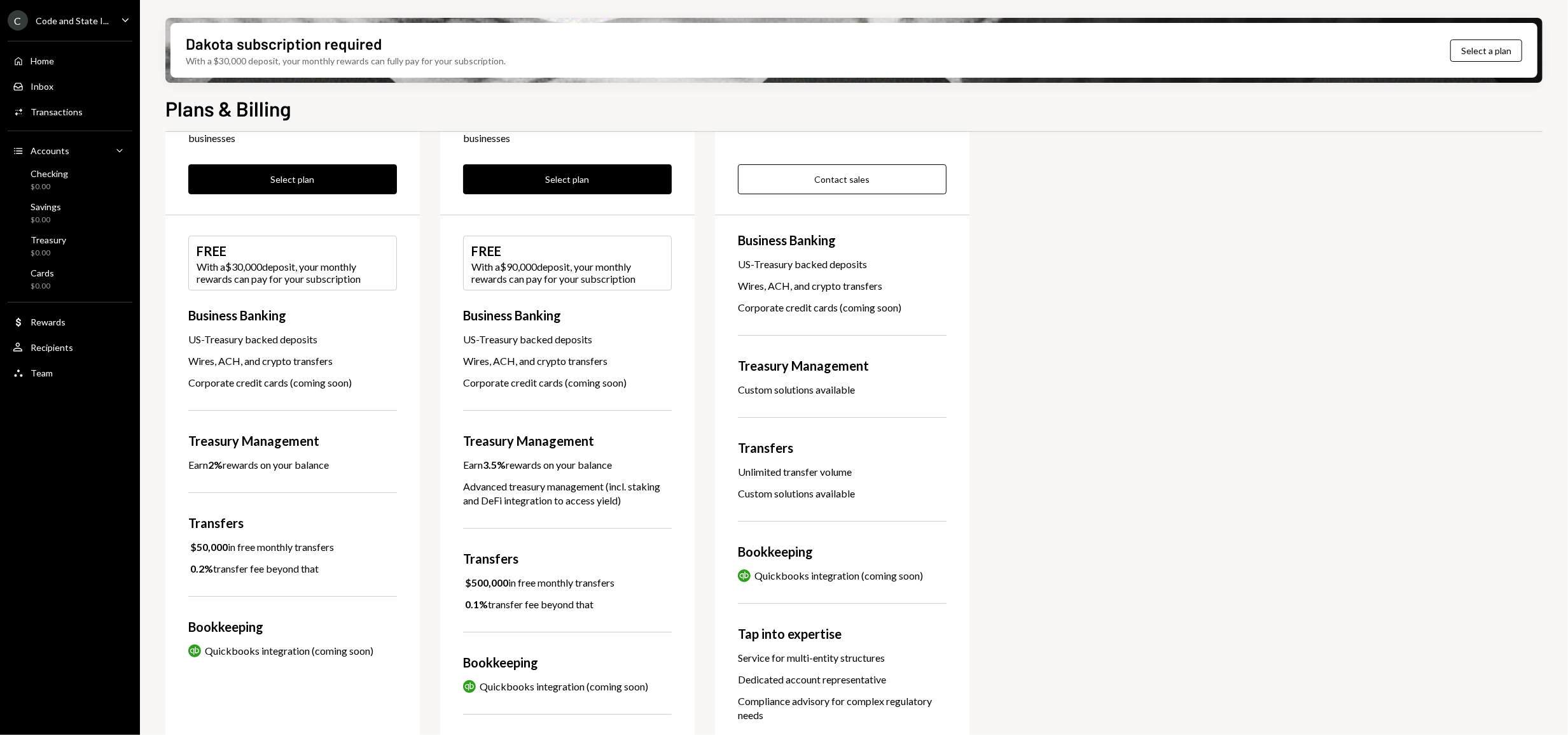
scroll to position [128, 0]
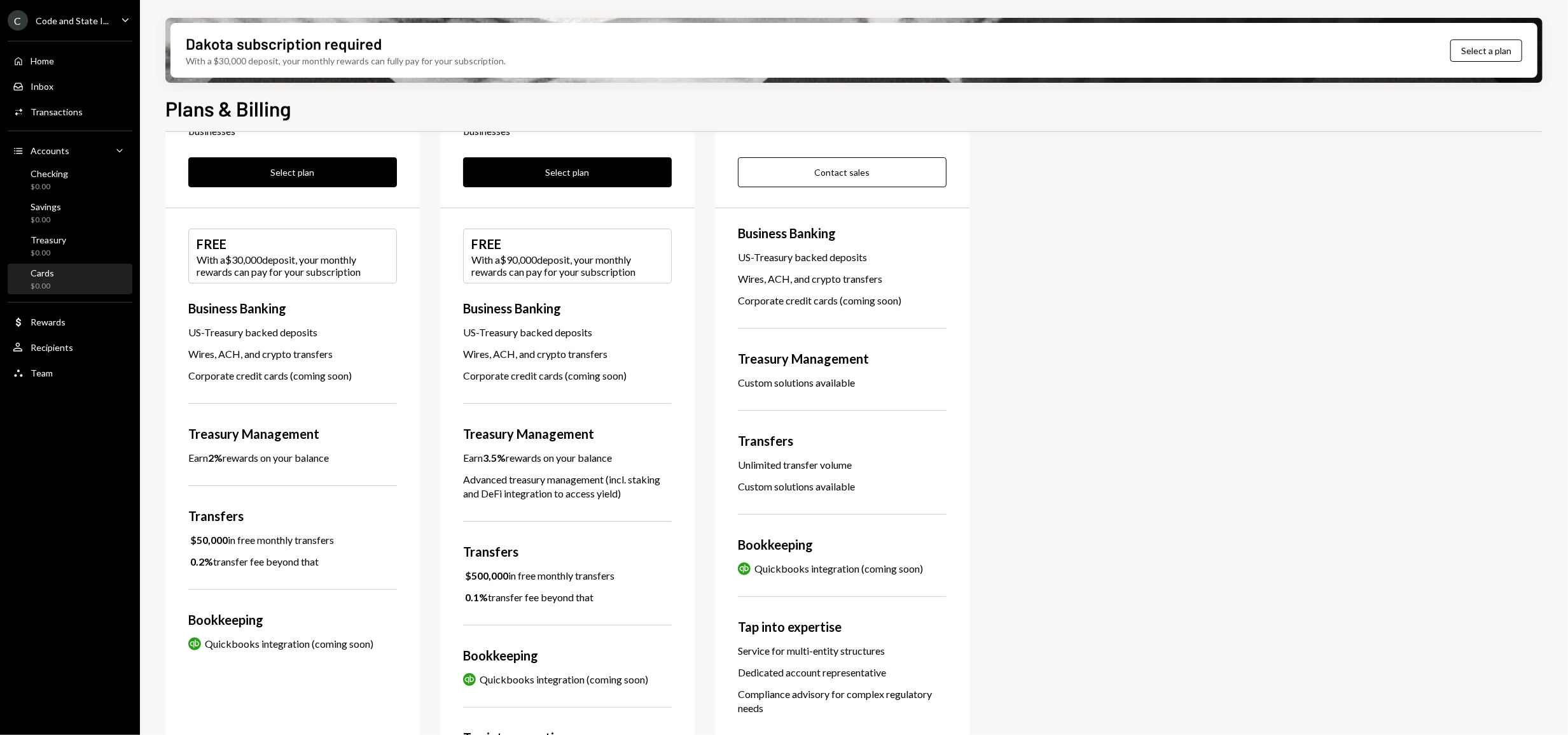
click at [45, 278] on div "Cards $0.00" at bounding box center [43, 279] width 24 height 25
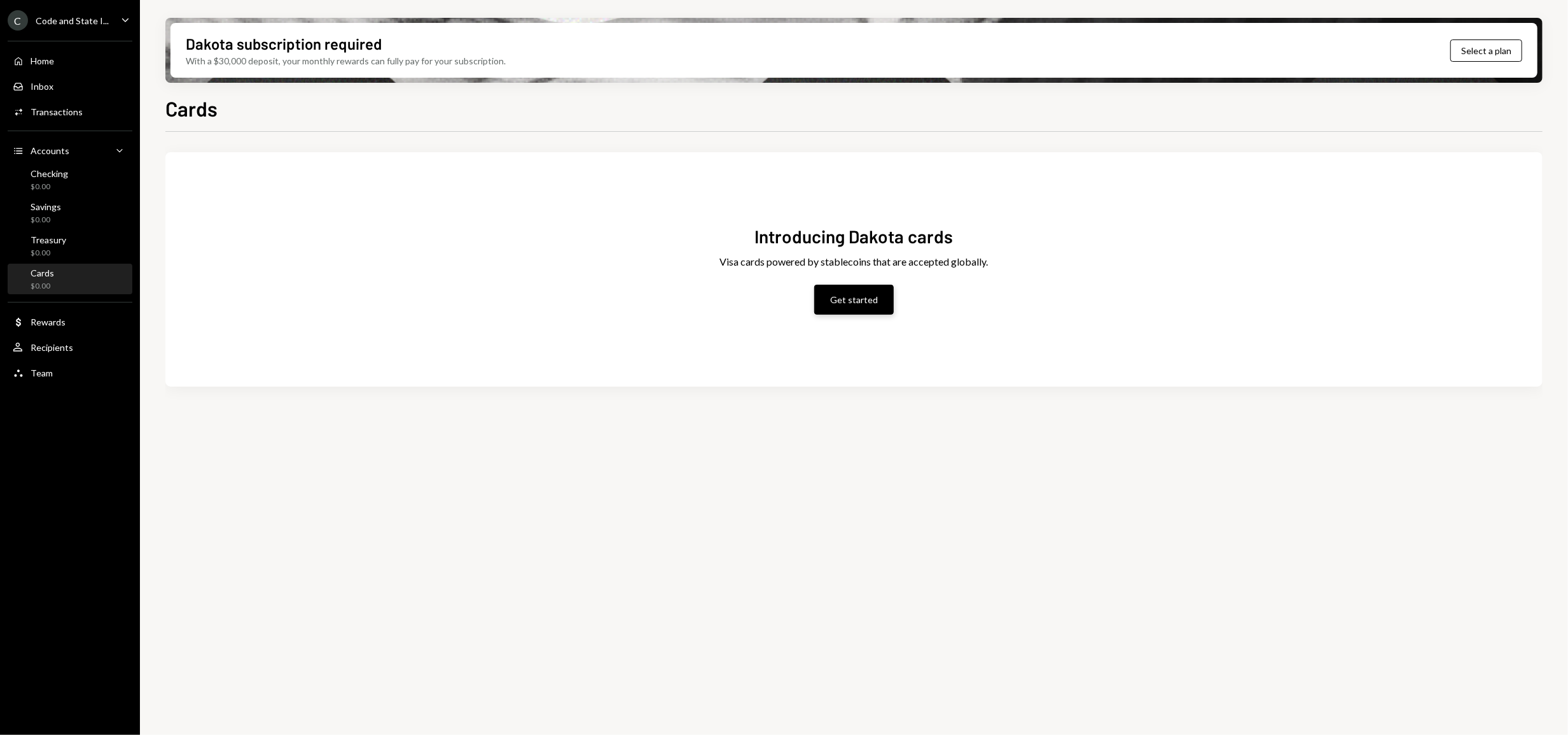
click at [863, 302] on button "Get started" at bounding box center [854, 299] width 80 height 30
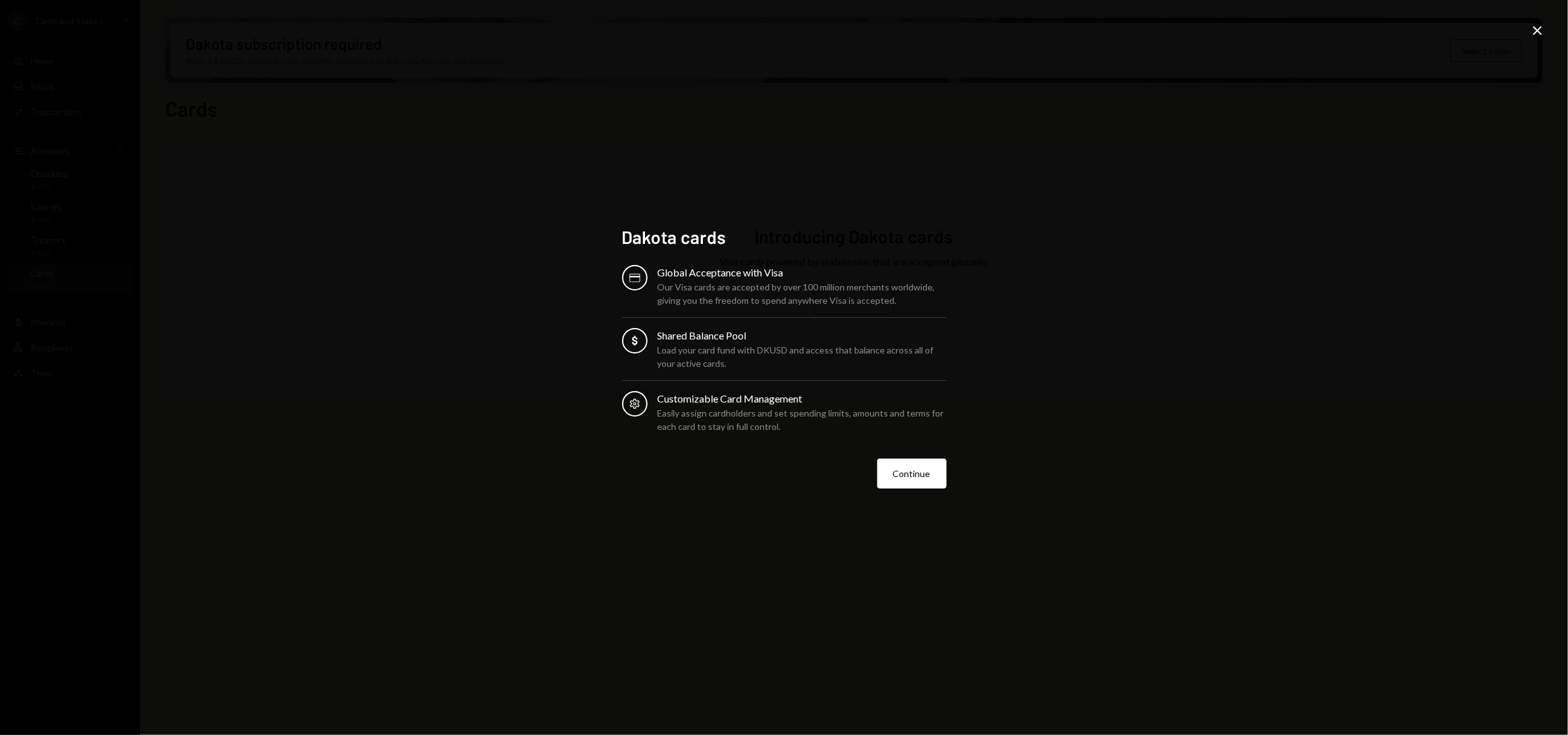
click at [1400, 31] on icon at bounding box center [1538, 31] width 9 height 9
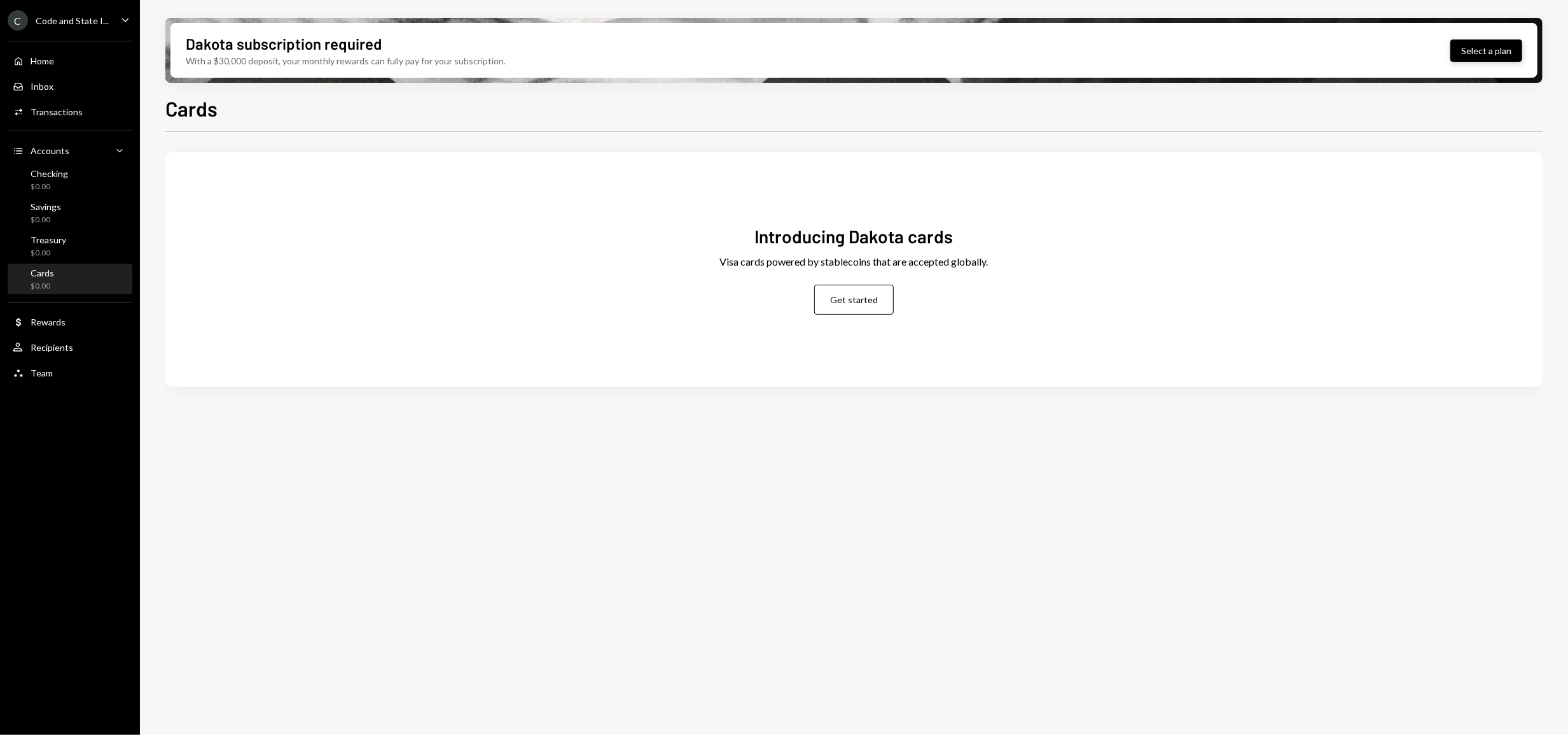
click at [1400, 55] on button "Select a plan" at bounding box center [1486, 50] width 72 height 23
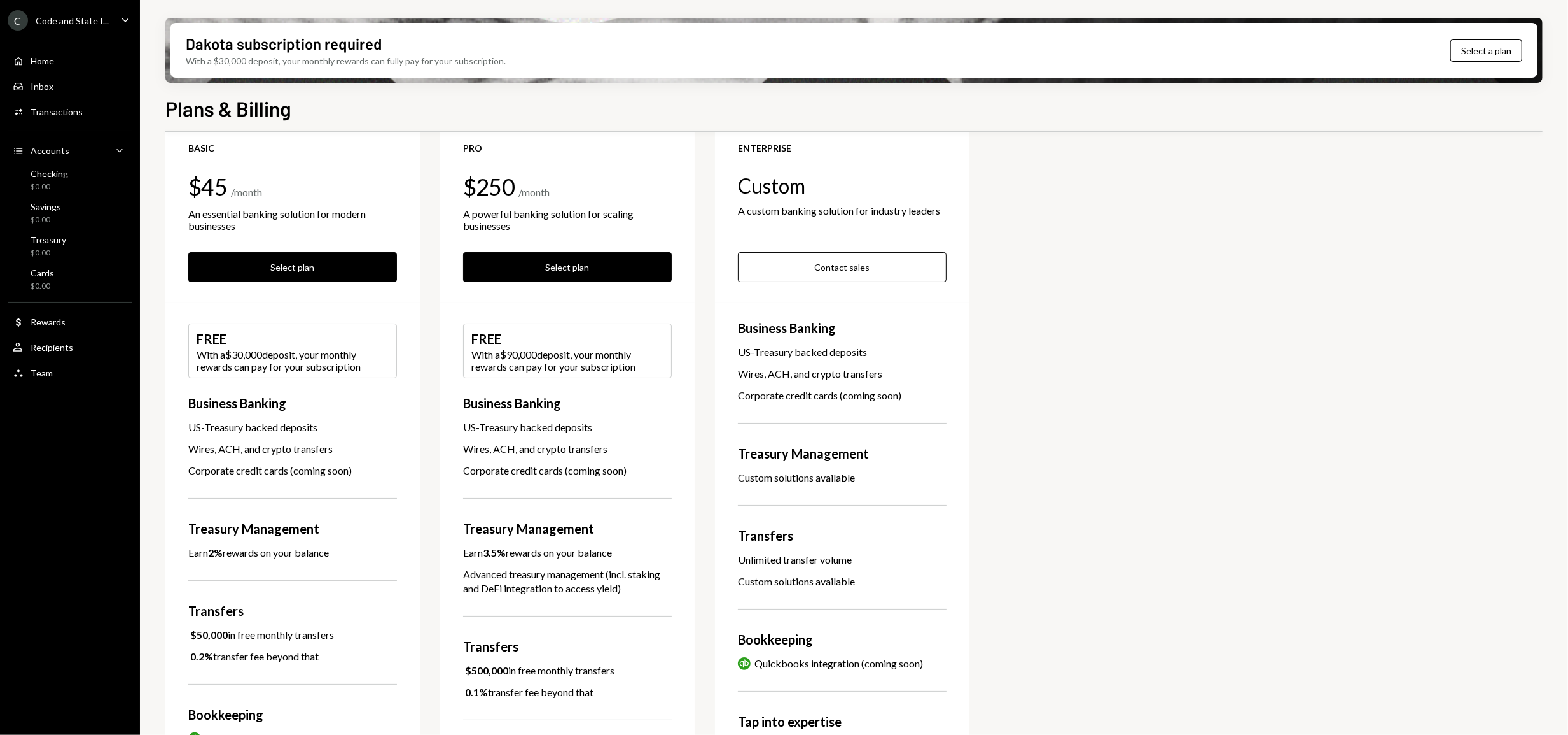
scroll to position [35, 0]
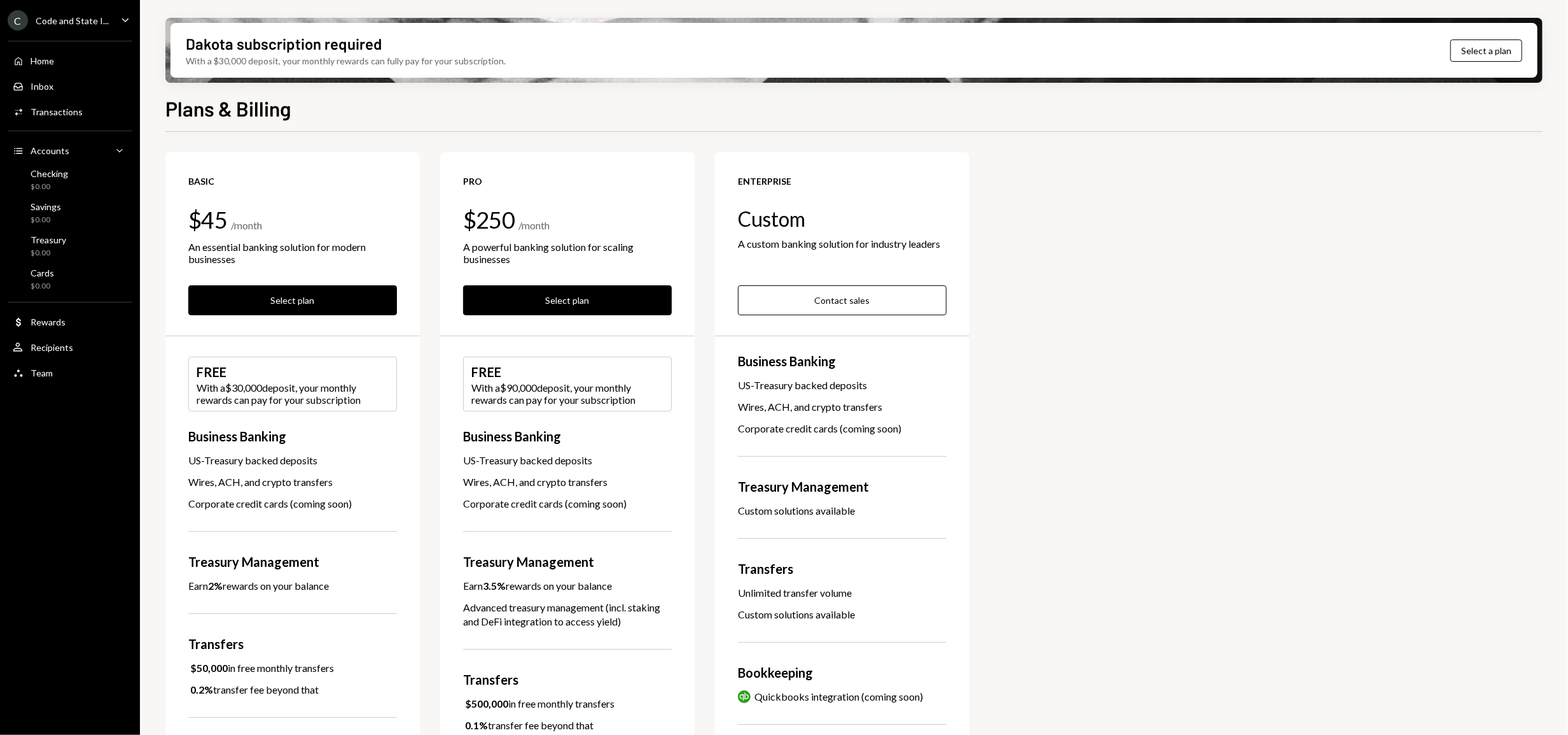
scroll to position [35, 0]
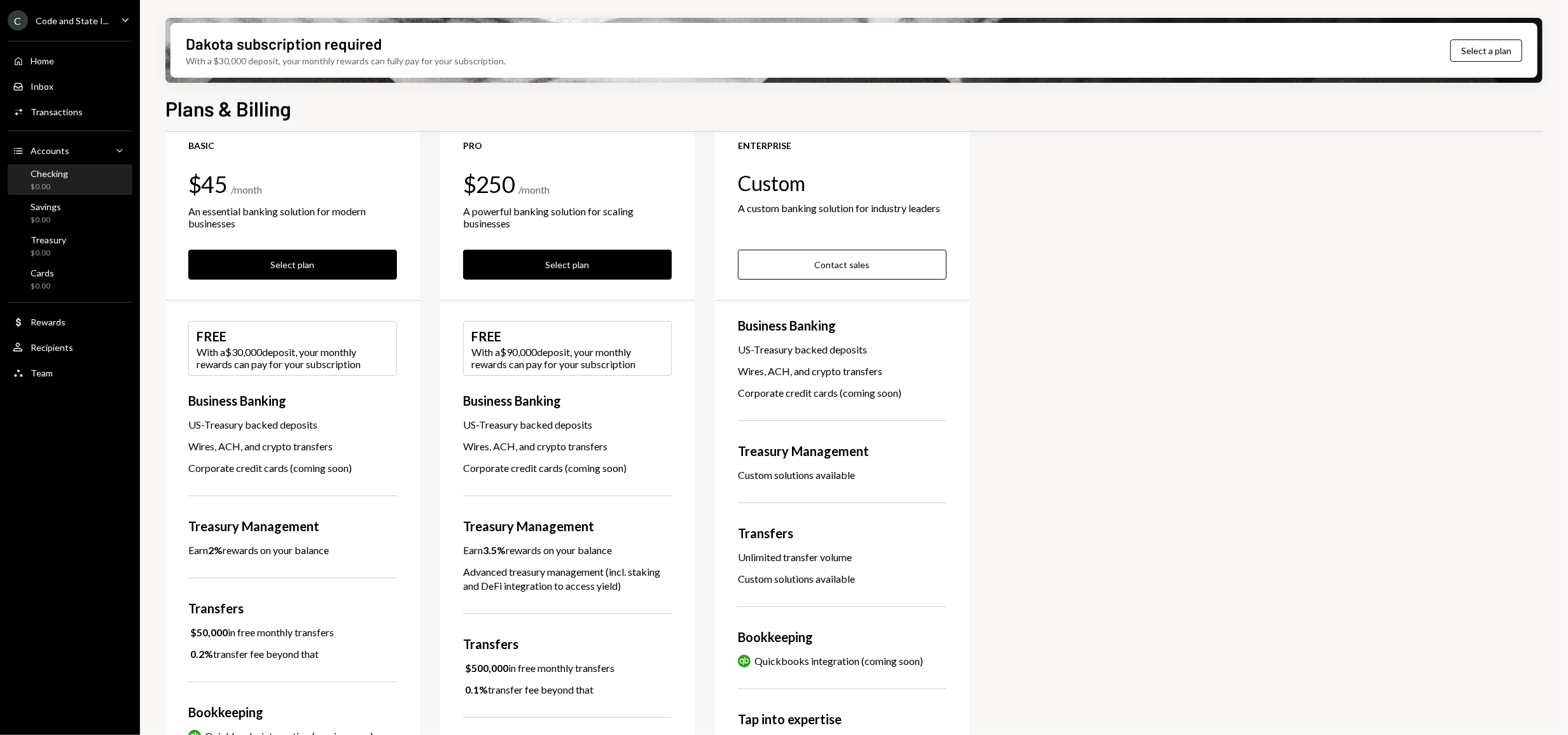
click at [44, 175] on div "Checking" at bounding box center [49, 174] width 37 height 11
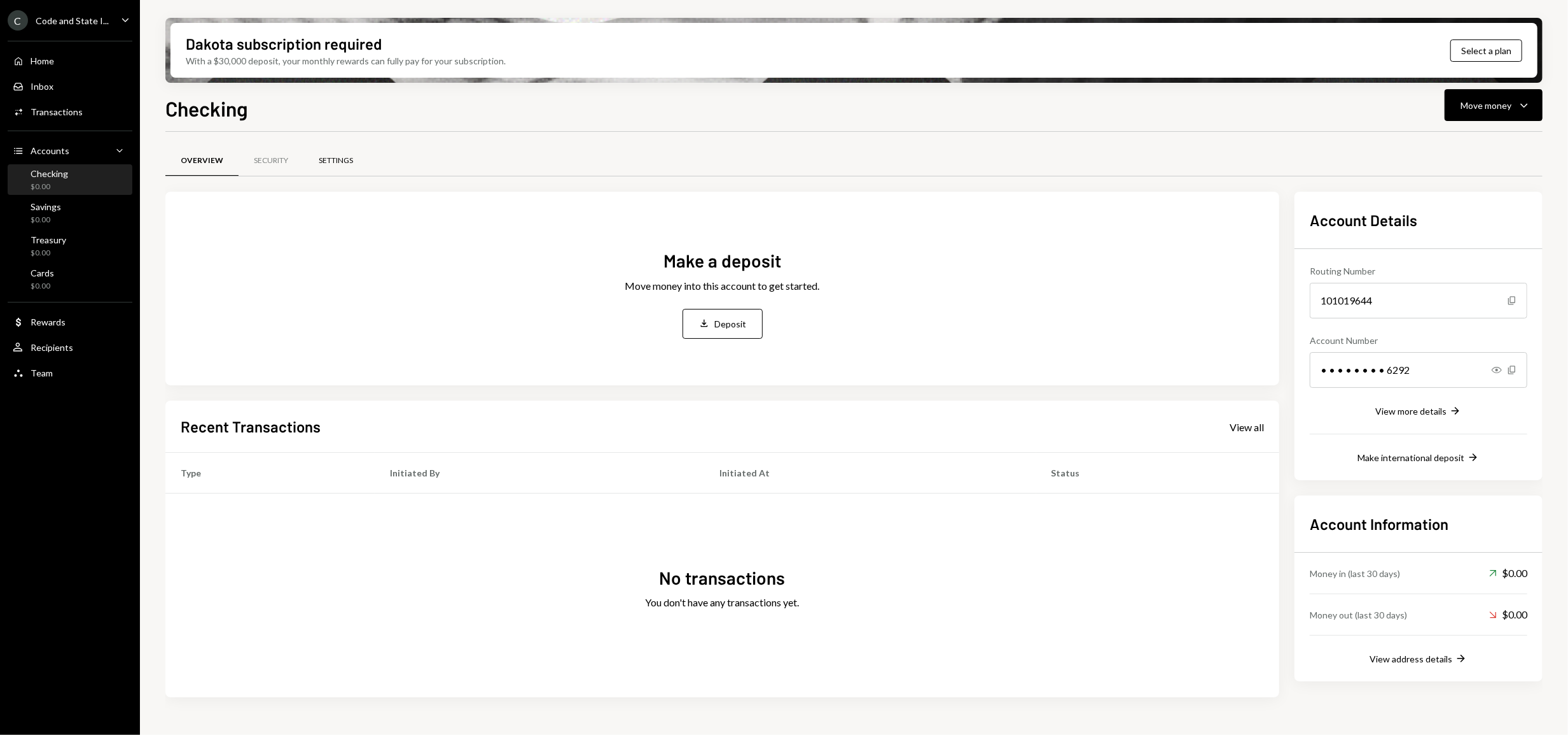
click at [345, 164] on div "Settings" at bounding box center [336, 161] width 35 height 11
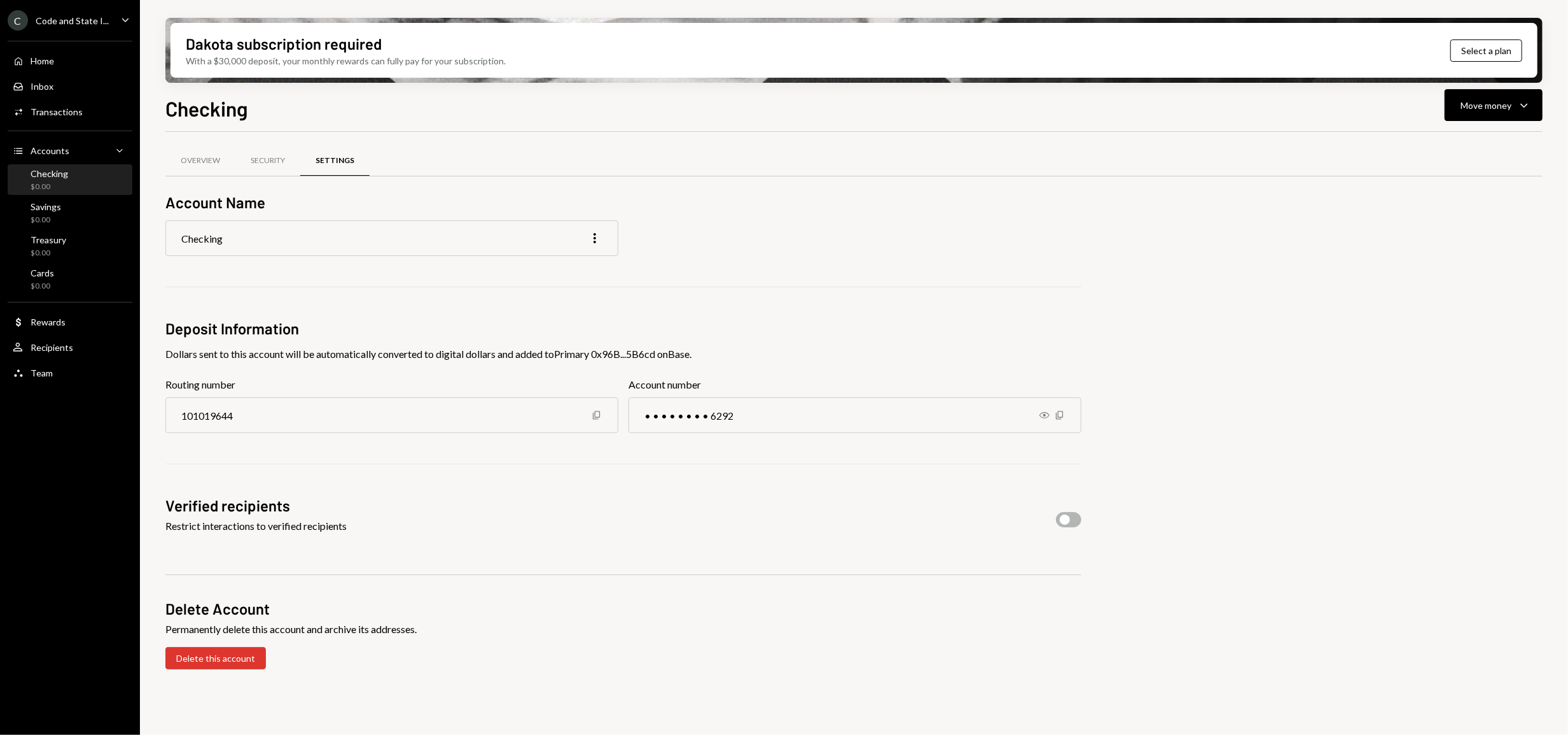
click at [286, 250] on div "Checking More" at bounding box center [391, 237] width 453 height 35
click at [299, 236] on div "Checking More" at bounding box center [391, 237] width 453 height 35
click at [589, 236] on icon "More" at bounding box center [595, 238] width 15 height 15
click at [552, 264] on div "Edit" at bounding box center [566, 265] width 64 height 23
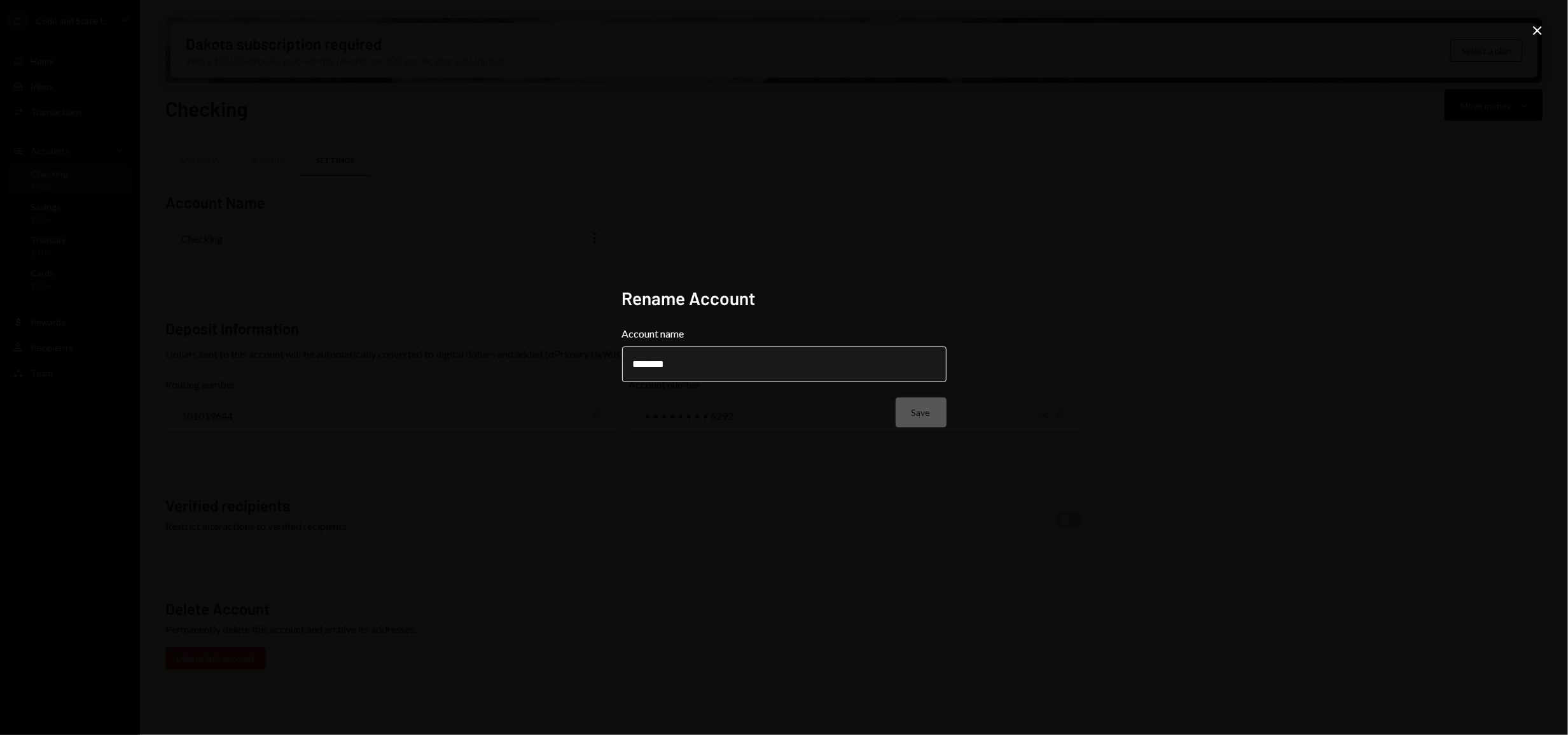
click at [634, 365] on input "********" at bounding box center [784, 363] width 324 height 35
click at [754, 366] on input "**********" at bounding box center [784, 363] width 324 height 35
type input "**********"
click at [930, 407] on button "Save" at bounding box center [922, 412] width 51 height 30
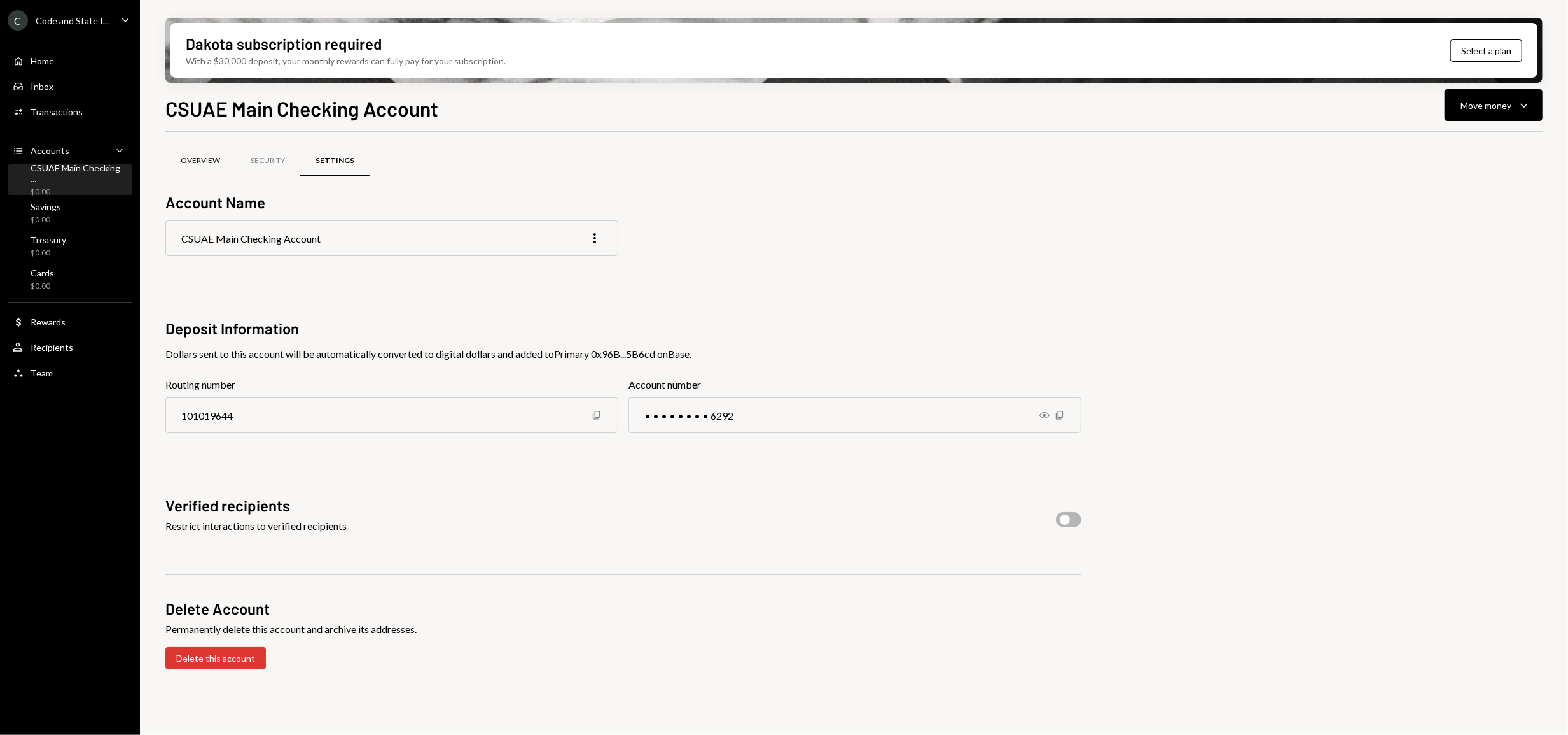
click at [199, 155] on div "Overview" at bounding box center [200, 161] width 39 height 11
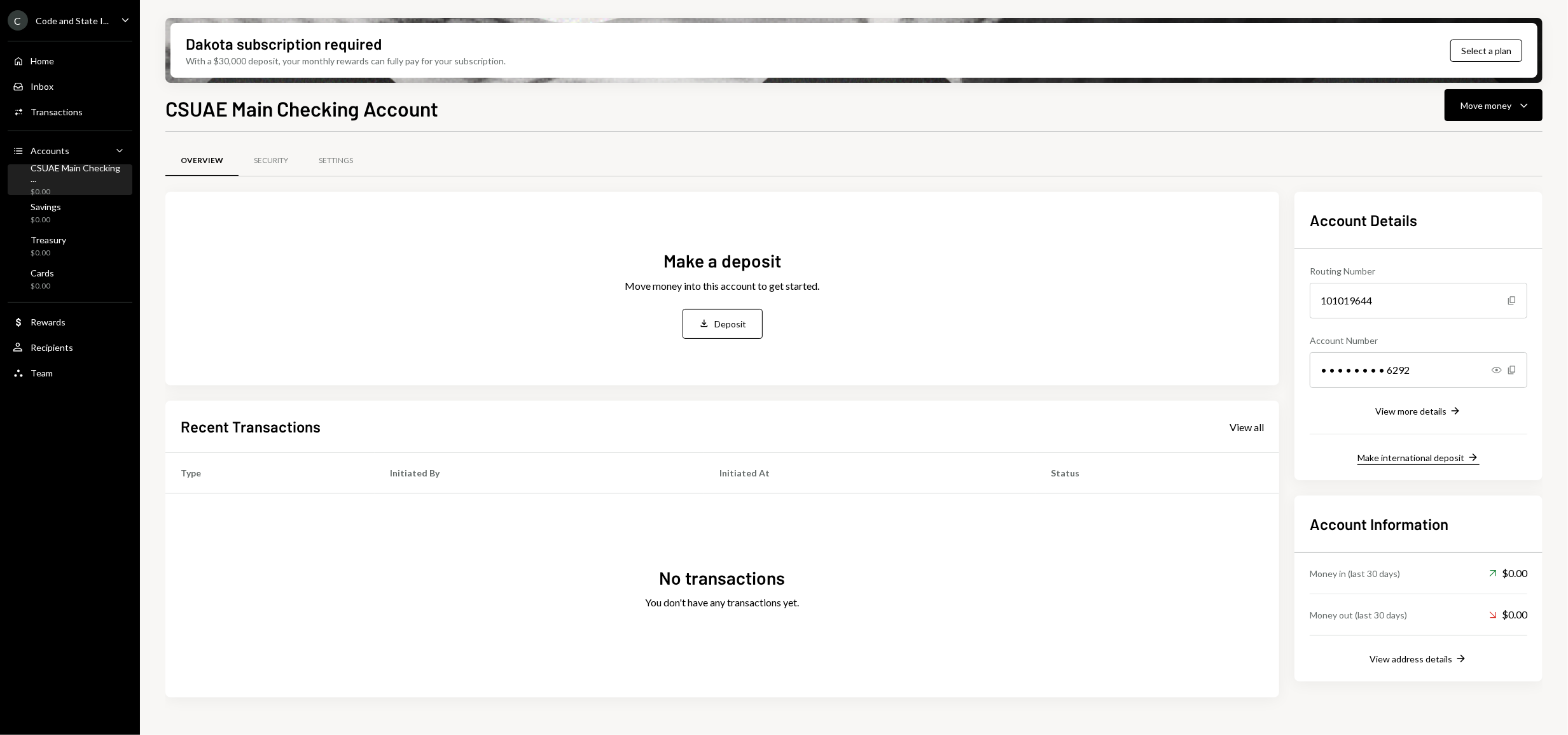
click at [1394, 459] on div "Make international deposit" at bounding box center [1411, 458] width 107 height 11
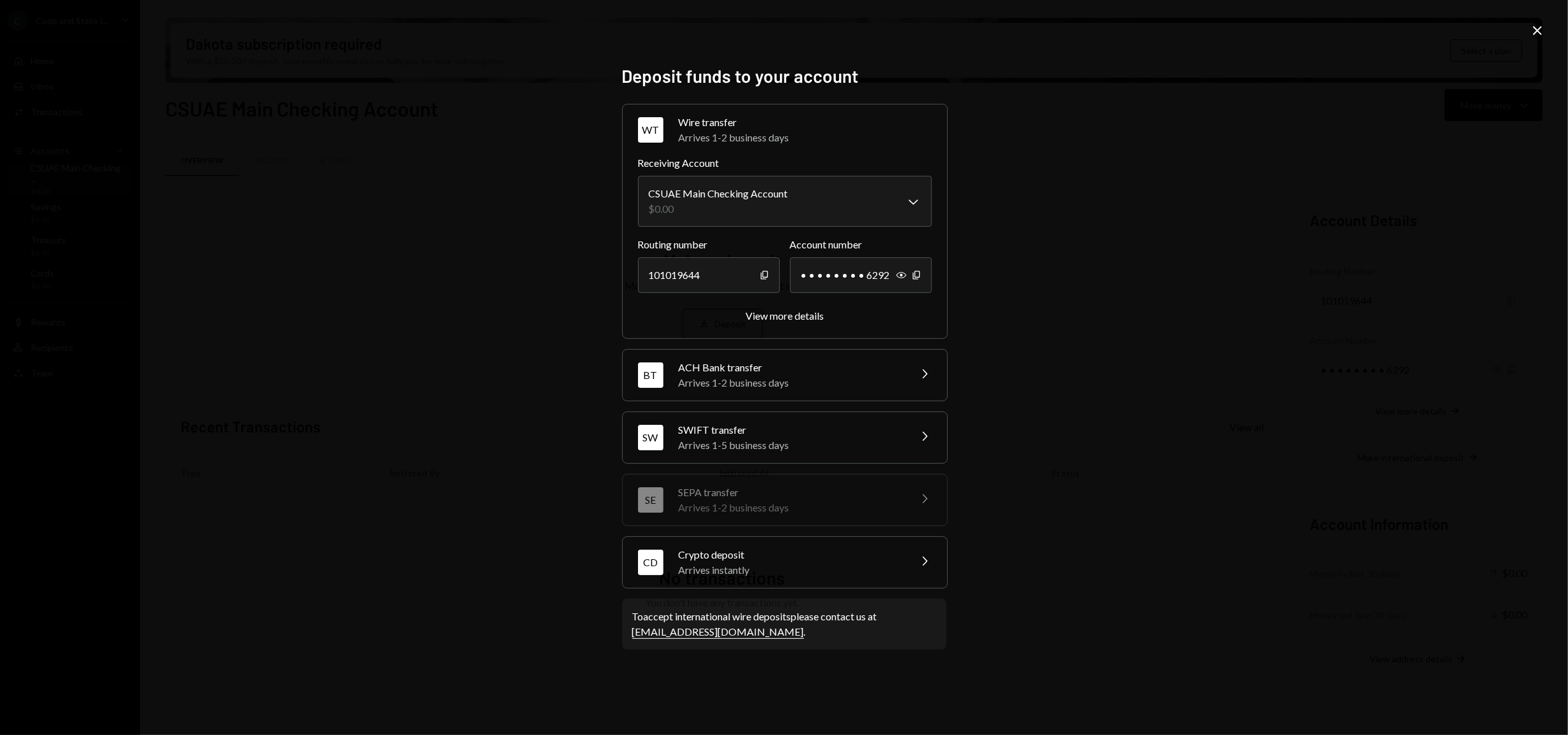
click at [911, 561] on div "CD Crypto deposit Arrives instantly Chevron Right" at bounding box center [784, 562] width 324 height 51
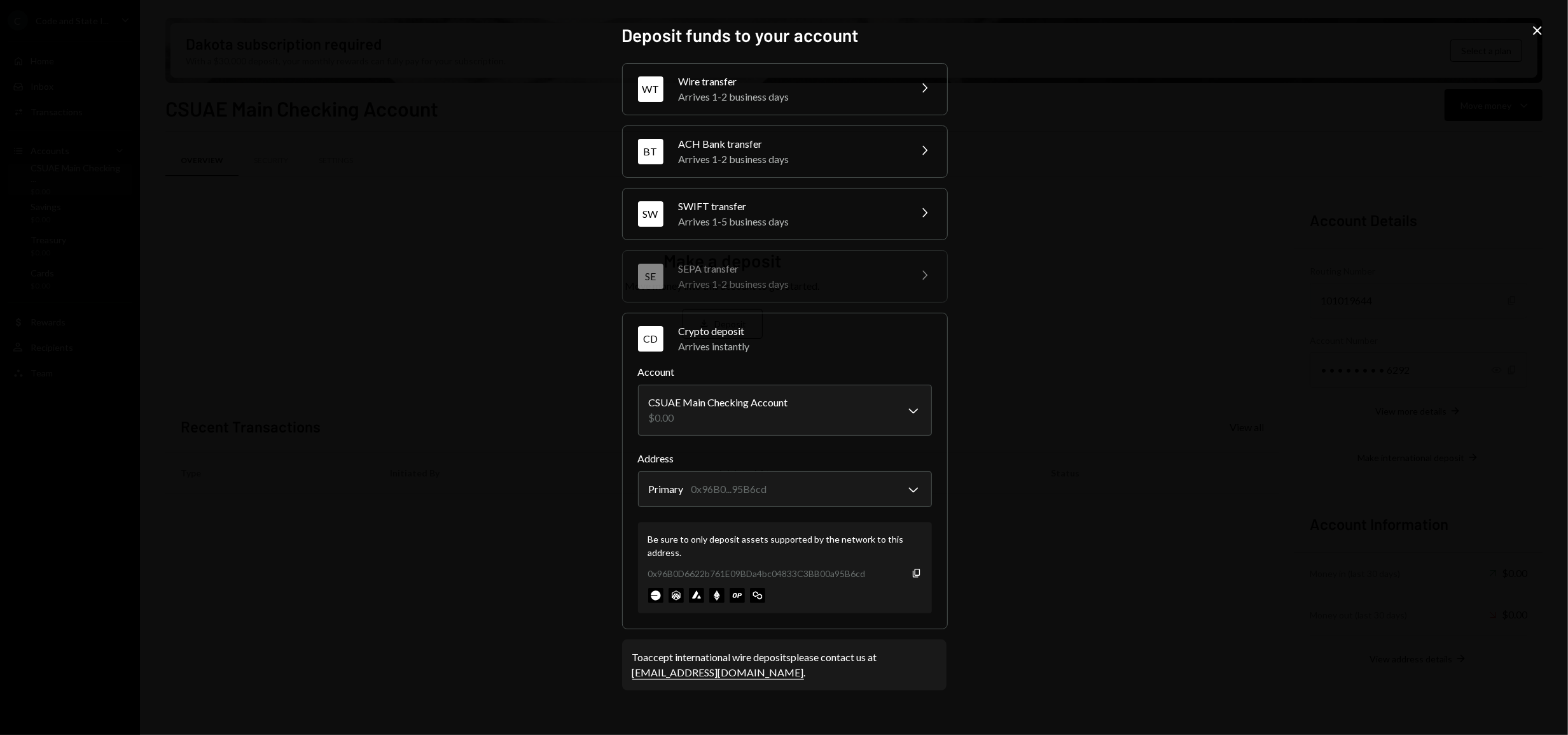
click at [1539, 29] on icon at bounding box center [1538, 31] width 9 height 9
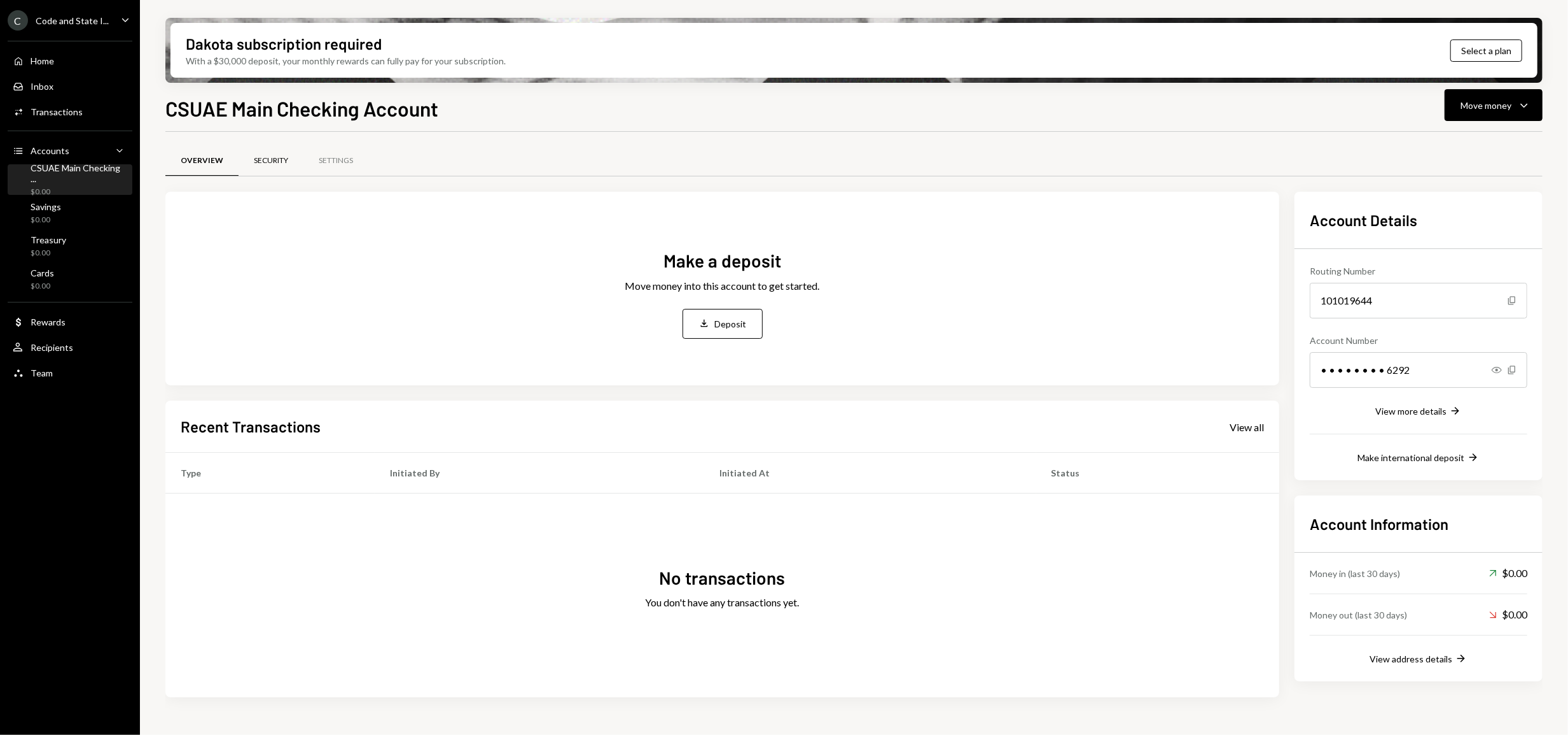
click at [288, 158] on div "Security" at bounding box center [271, 161] width 64 height 31
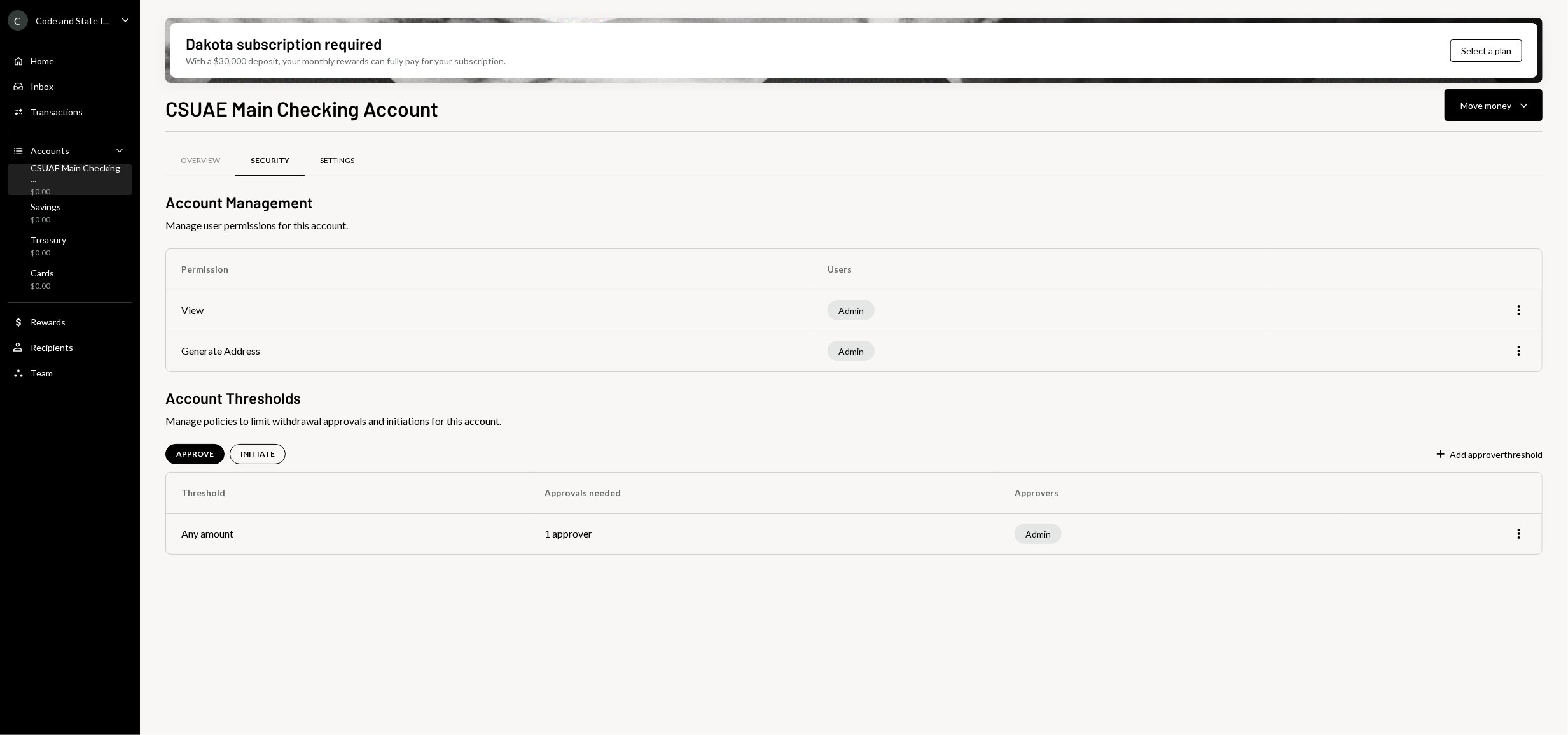
click at [330, 163] on div "Settings" at bounding box center [337, 161] width 35 height 11
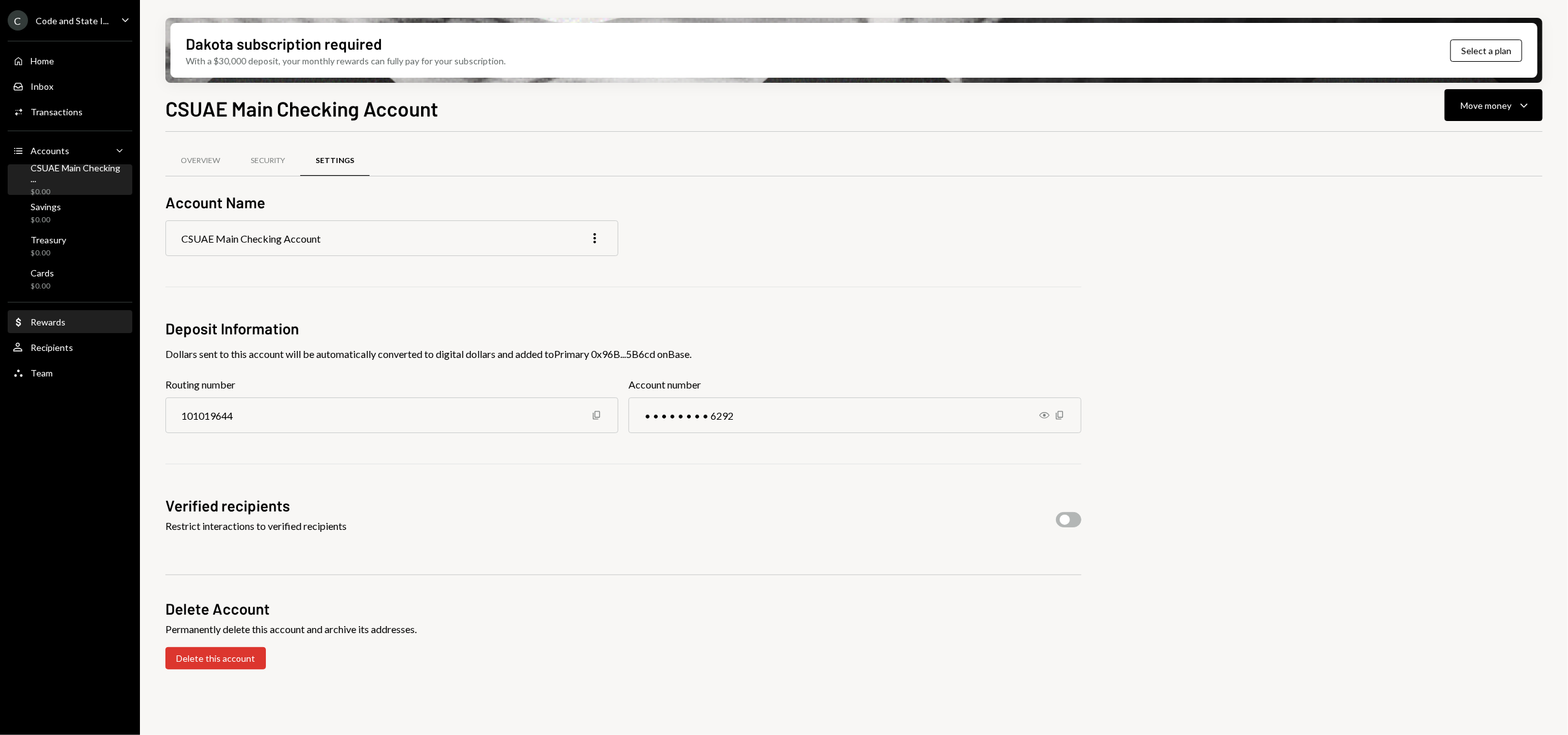
click at [64, 323] on div "Rewards" at bounding box center [48, 322] width 35 height 11
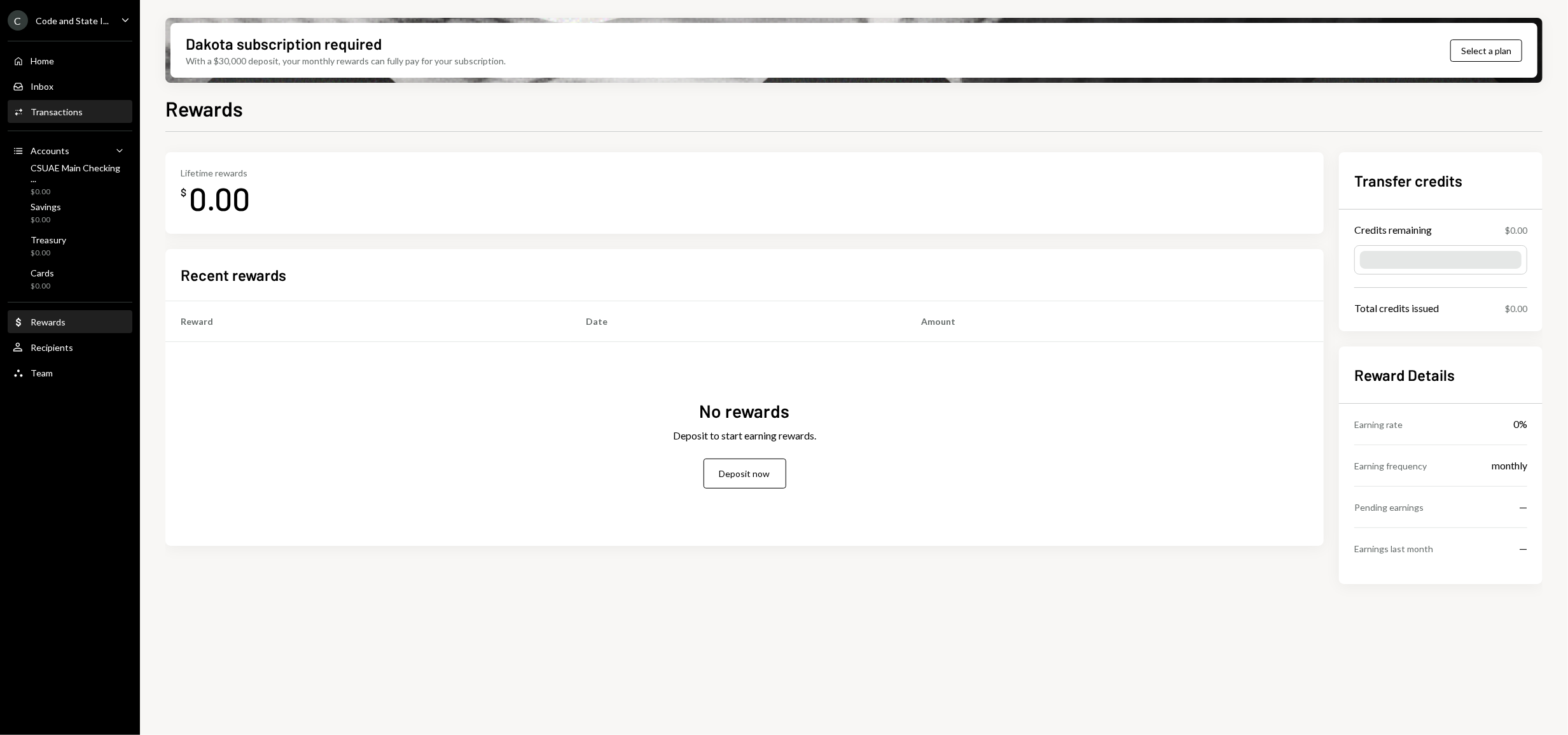
click at [58, 109] on div "Transactions" at bounding box center [56, 112] width 52 height 11
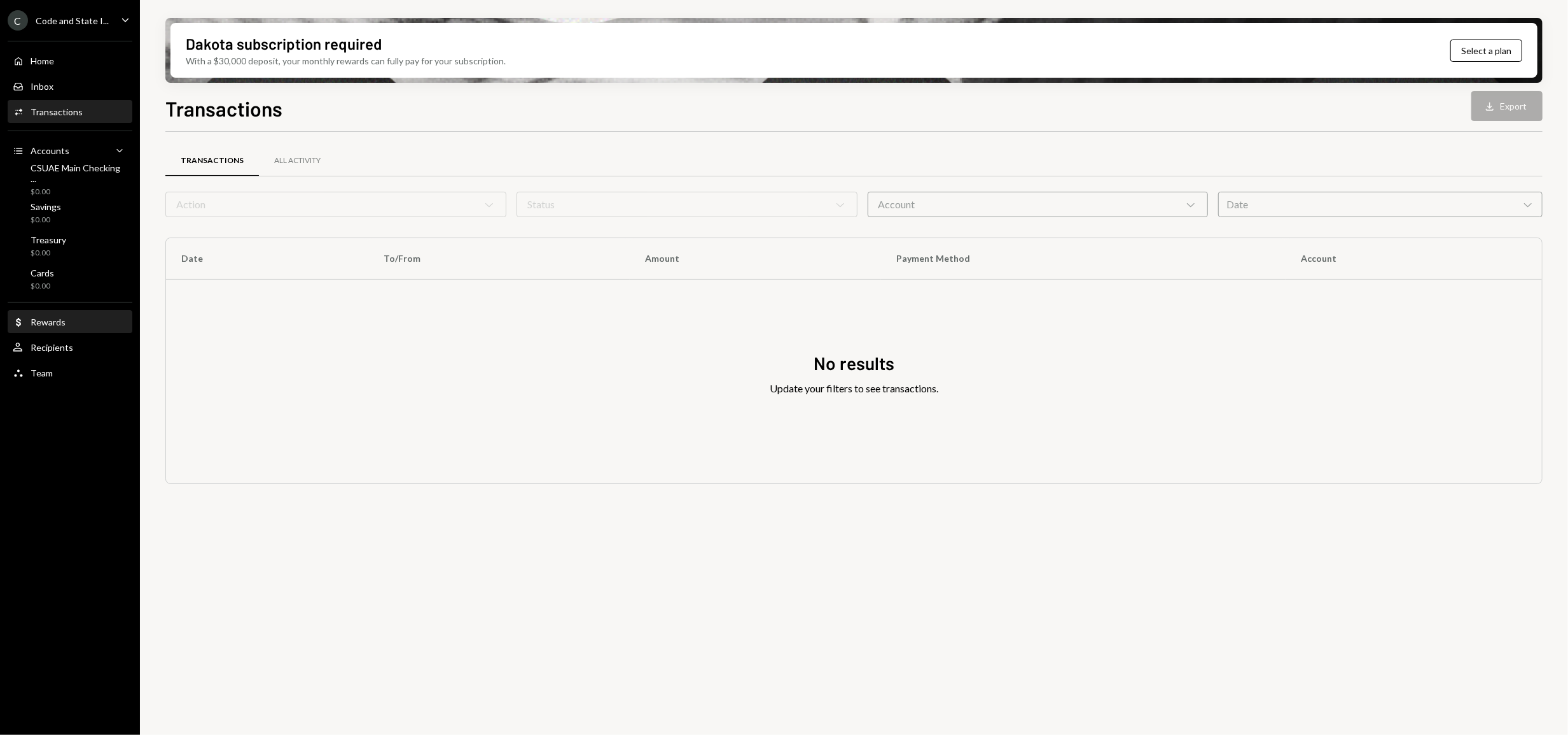
click at [61, 318] on div "Rewards" at bounding box center [48, 322] width 35 height 11
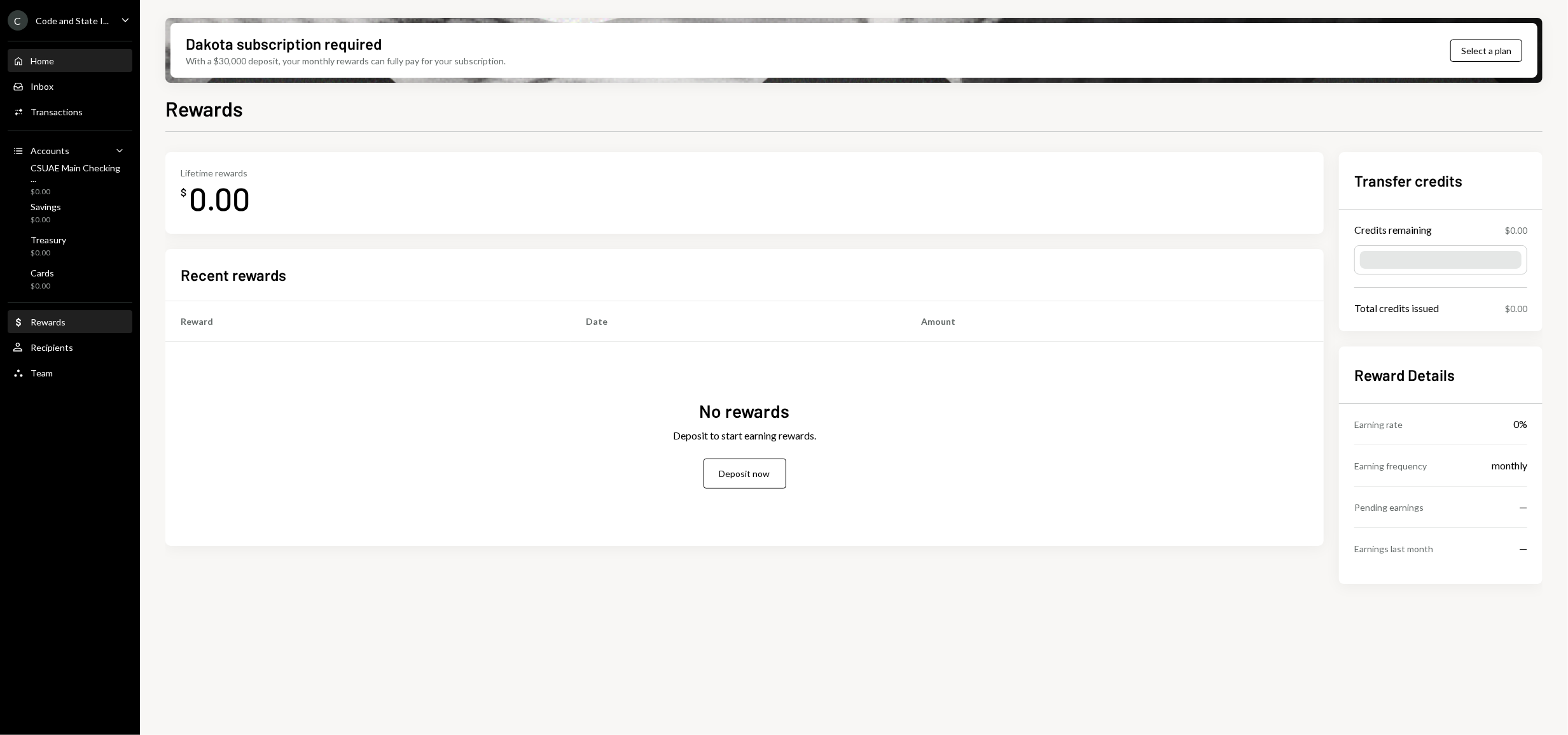
click at [57, 56] on div "Home Home" at bounding box center [70, 61] width 114 height 12
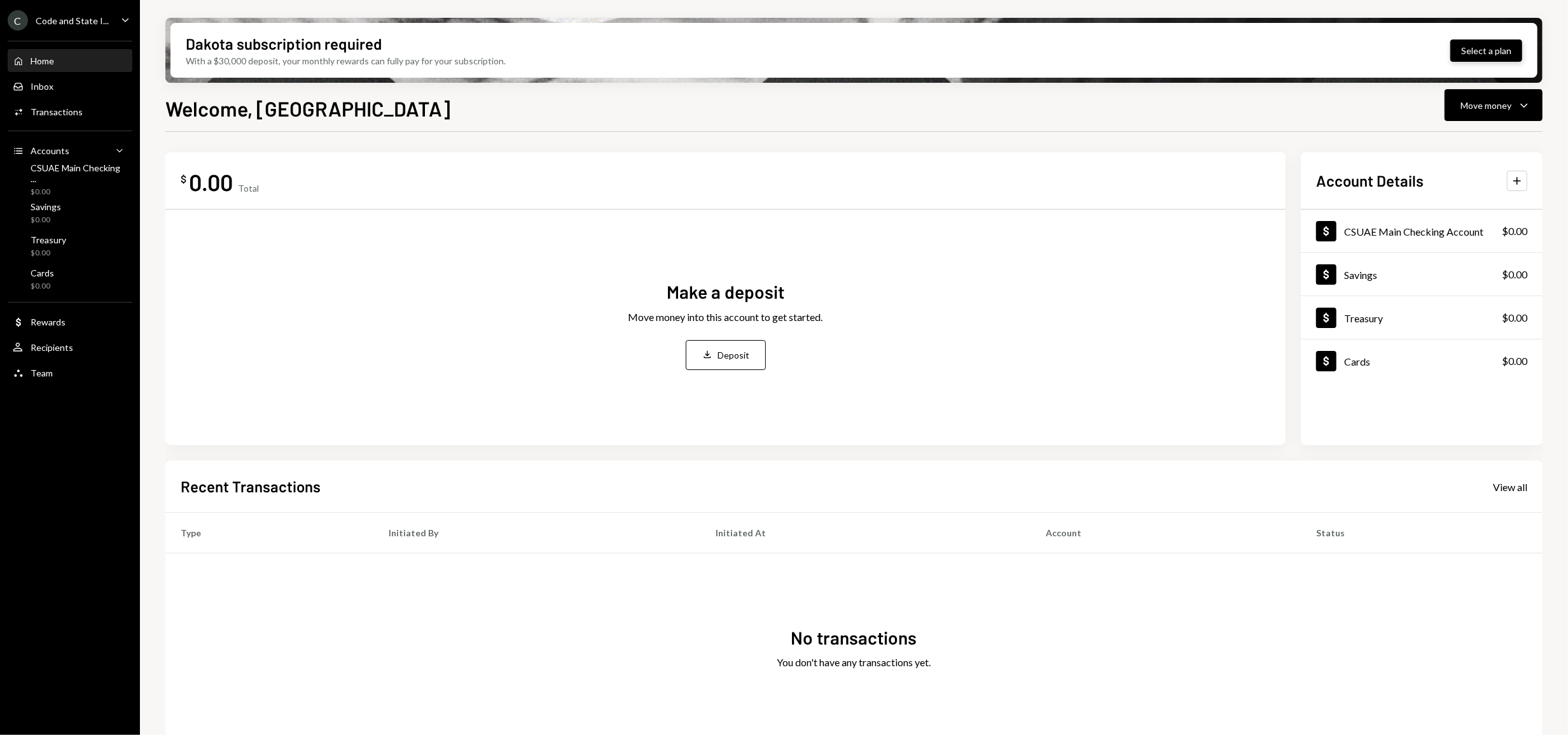
click at [1478, 53] on button "Select a plan" at bounding box center [1486, 50] width 72 height 23
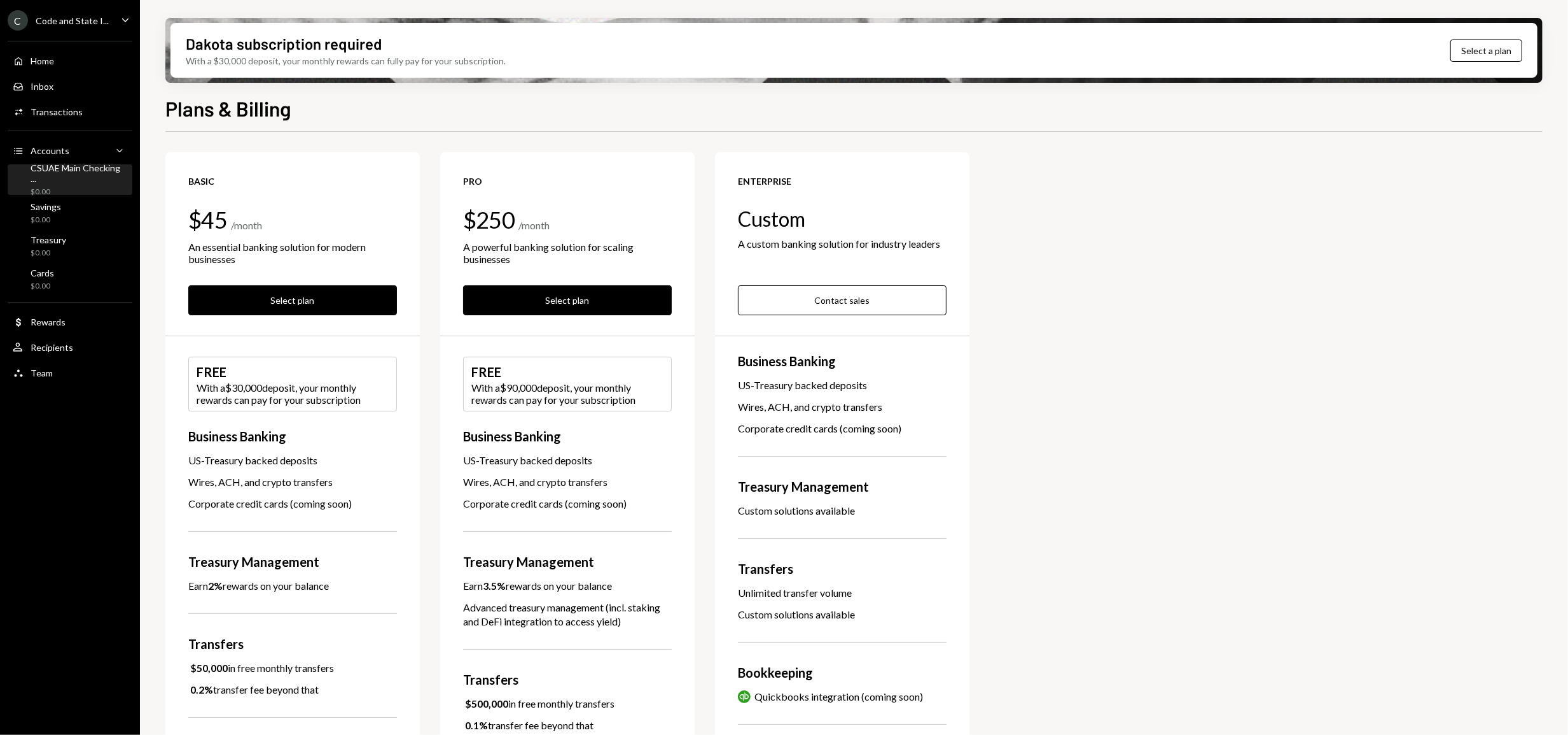
click at [50, 171] on div "CSUAE Main Checking ..." at bounding box center [79, 174] width 97 height 22
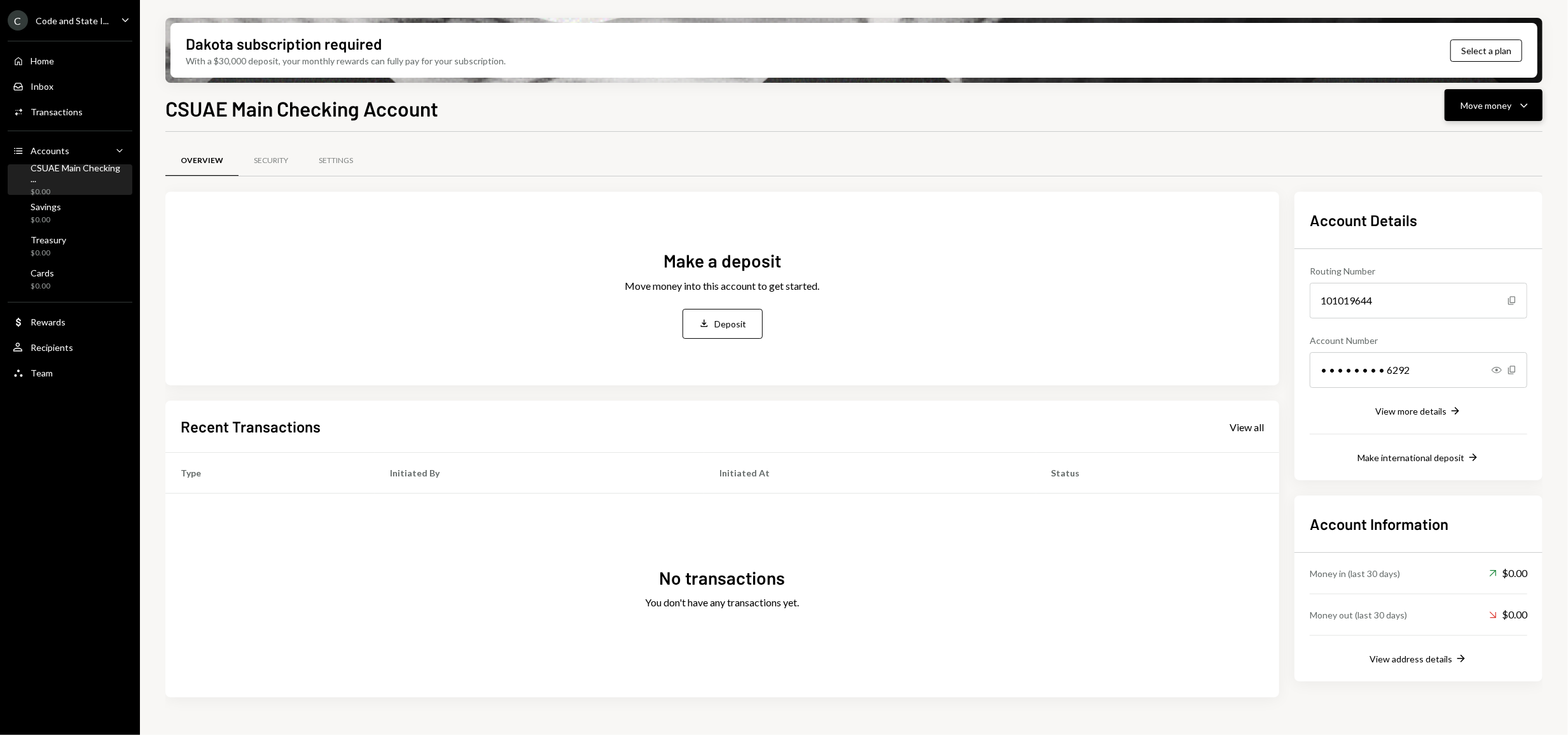
click at [1495, 103] on div "Move money" at bounding box center [1486, 105] width 51 height 14
click at [1465, 200] on div "Deposit" at bounding box center [1484, 201] width 93 height 14
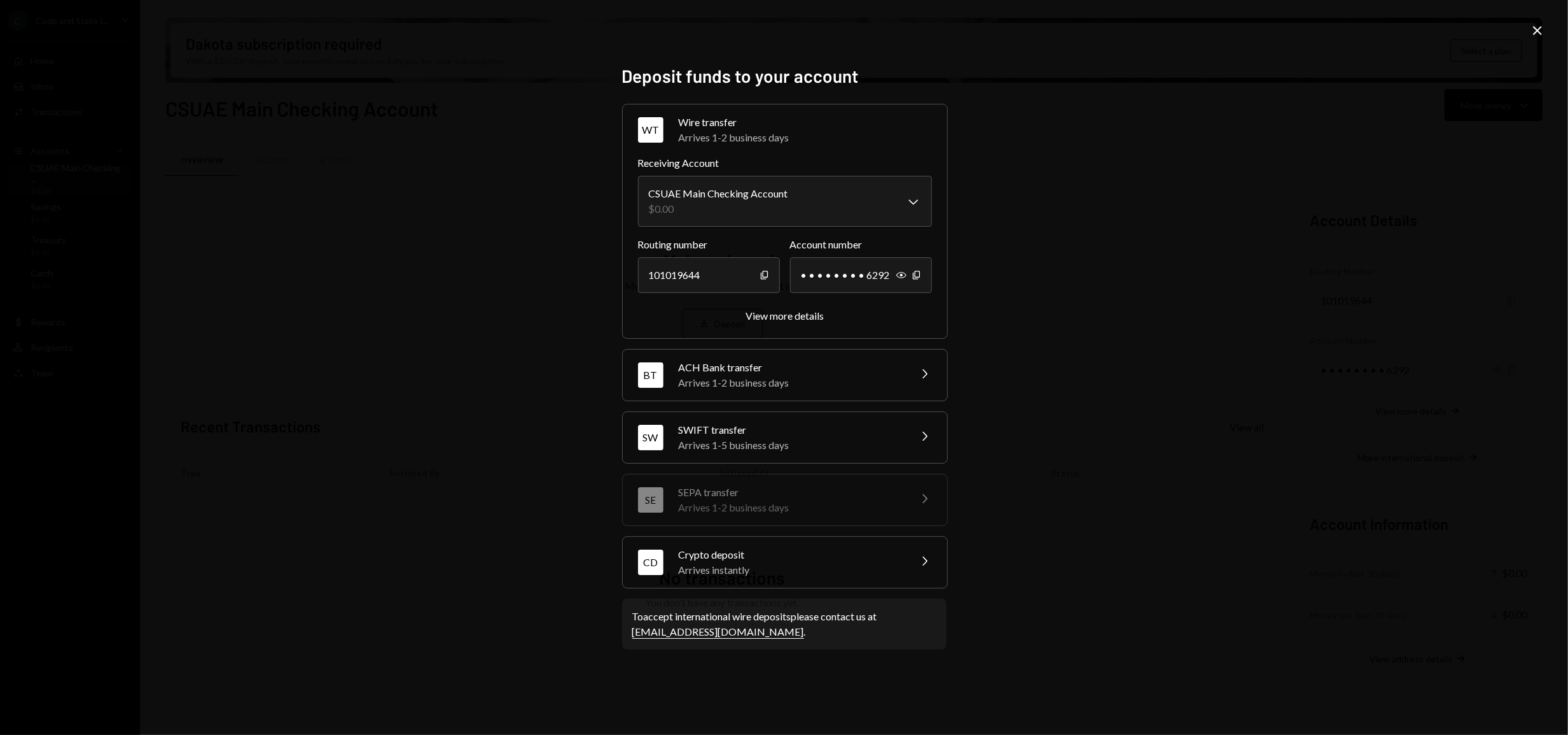
click at [886, 562] on div "Crypto deposit" at bounding box center [790, 554] width 222 height 15
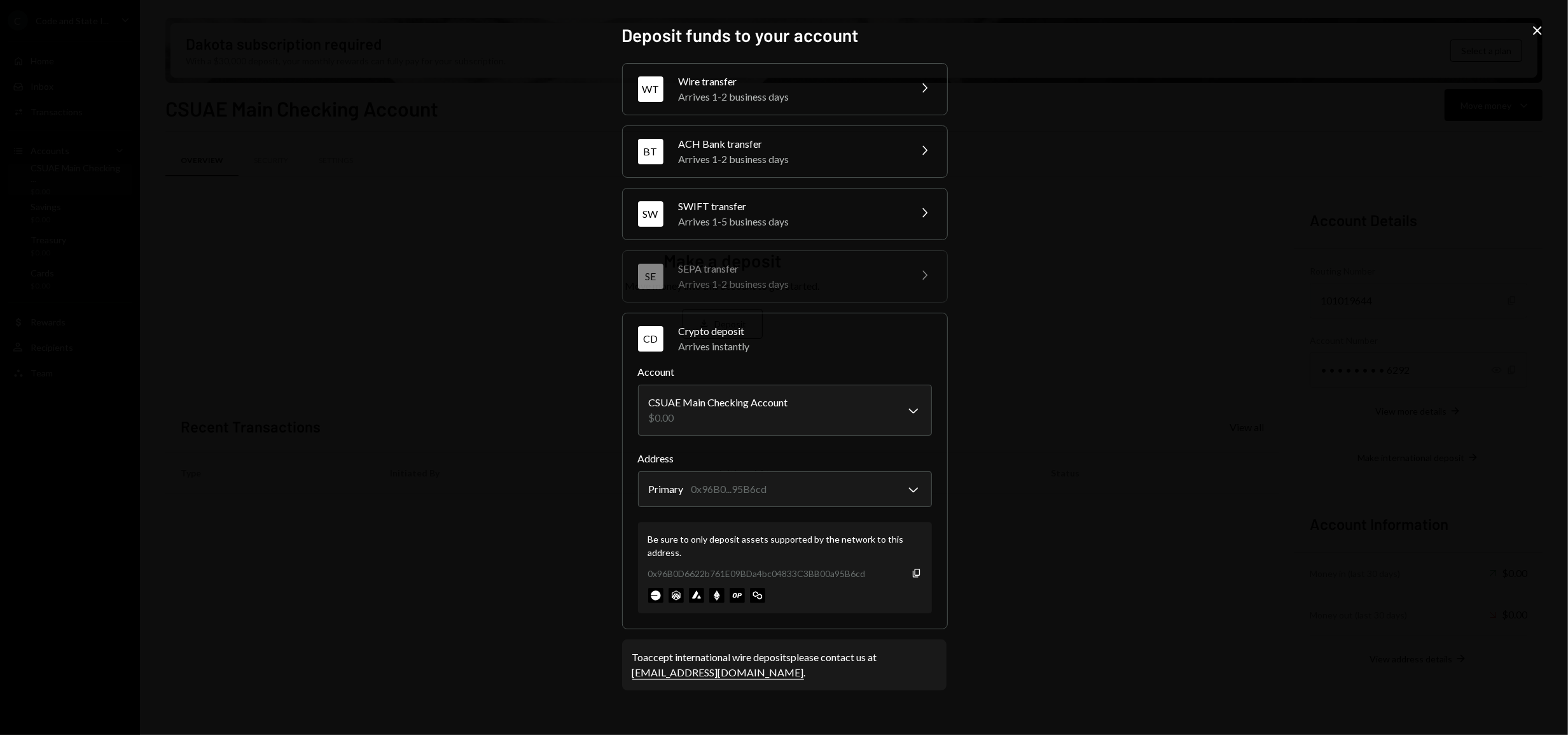
click at [1543, 29] on icon "Close" at bounding box center [1537, 30] width 15 height 15
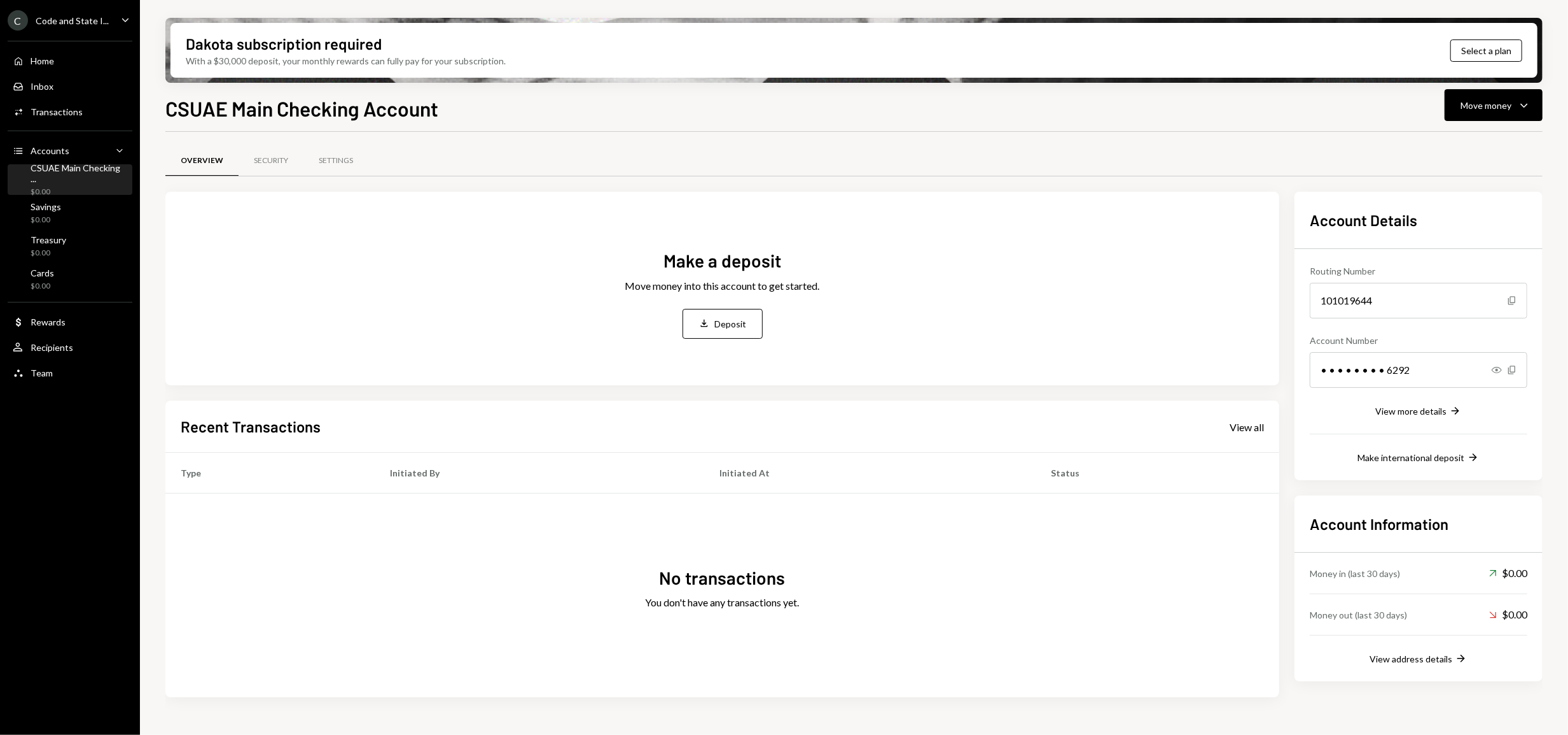
click at [1031, 38] on div "Dakota subscription required With a $30,000 deposit, your monthly rewards can f…" at bounding box center [854, 50] width 1367 height 55
click at [1459, 48] on button "Select a plan" at bounding box center [1486, 50] width 72 height 23
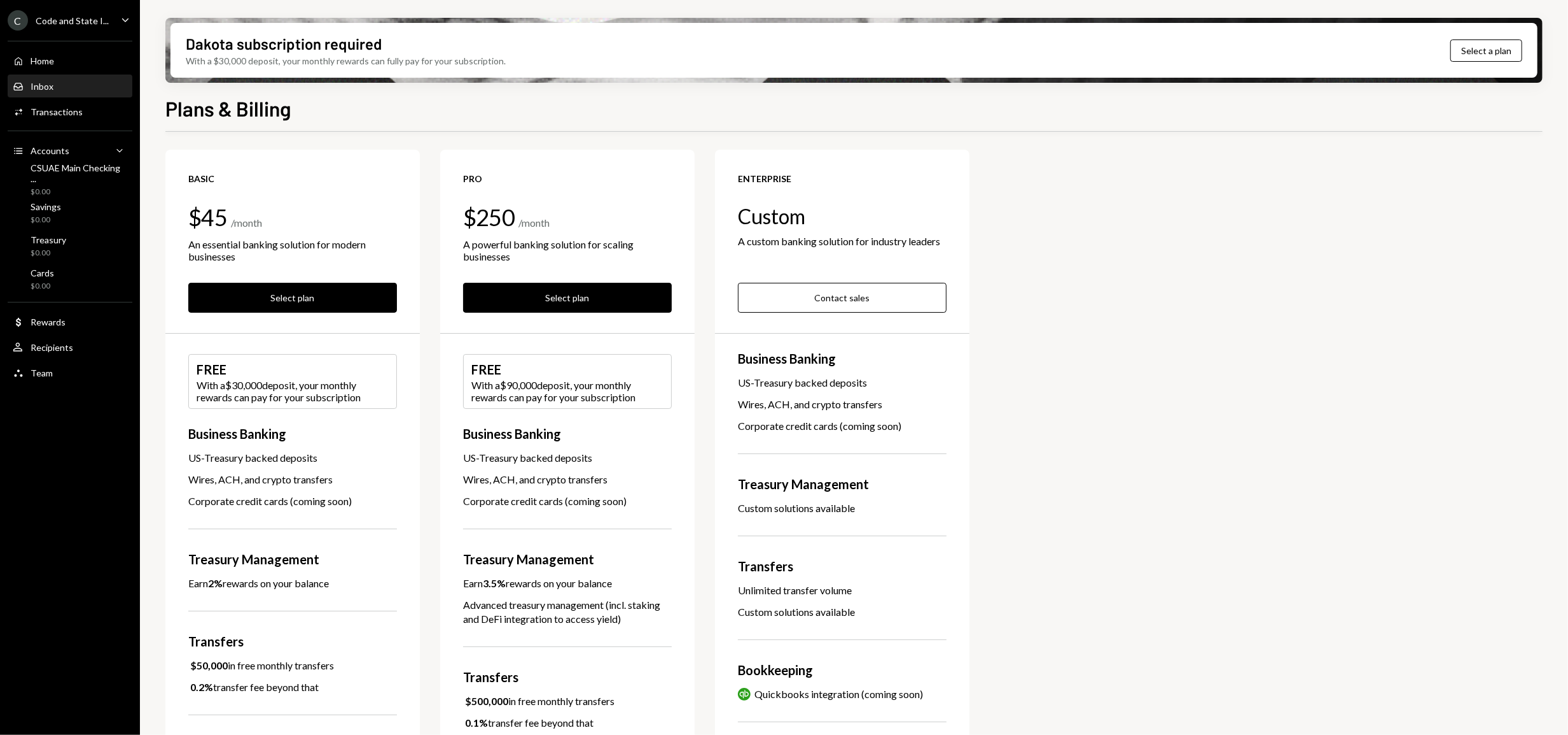
scroll to position [13, 0]
